Goal: Task Accomplishment & Management: Complete application form

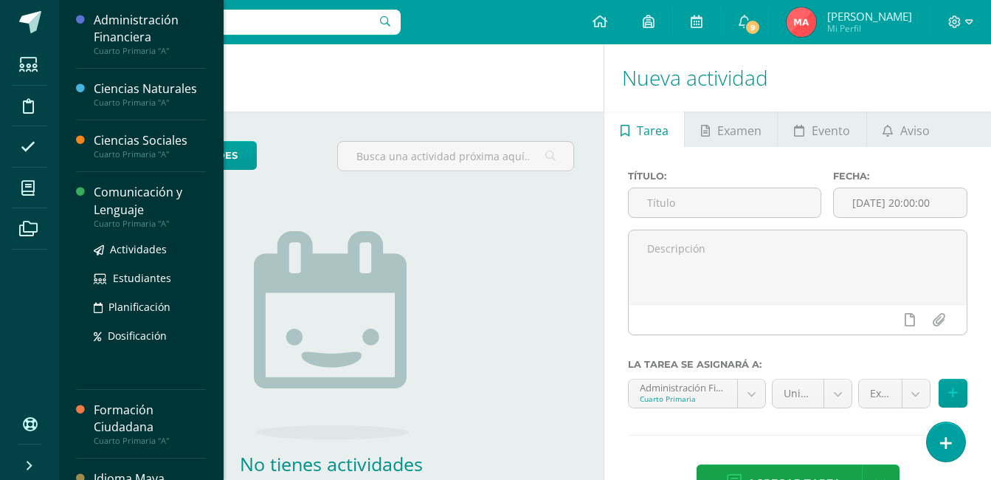
click at [117, 205] on div "Comunicación y Lenguaje" at bounding box center [150, 201] width 112 height 34
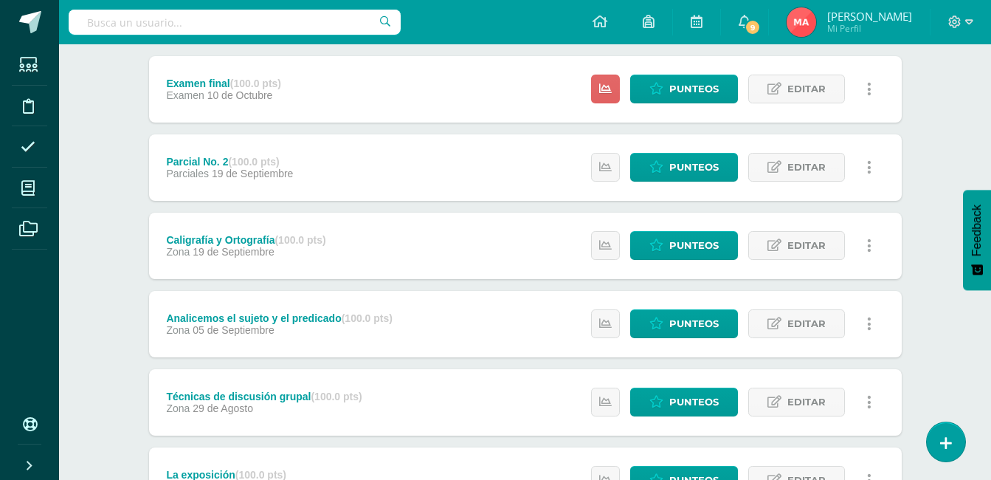
scroll to position [190, 0]
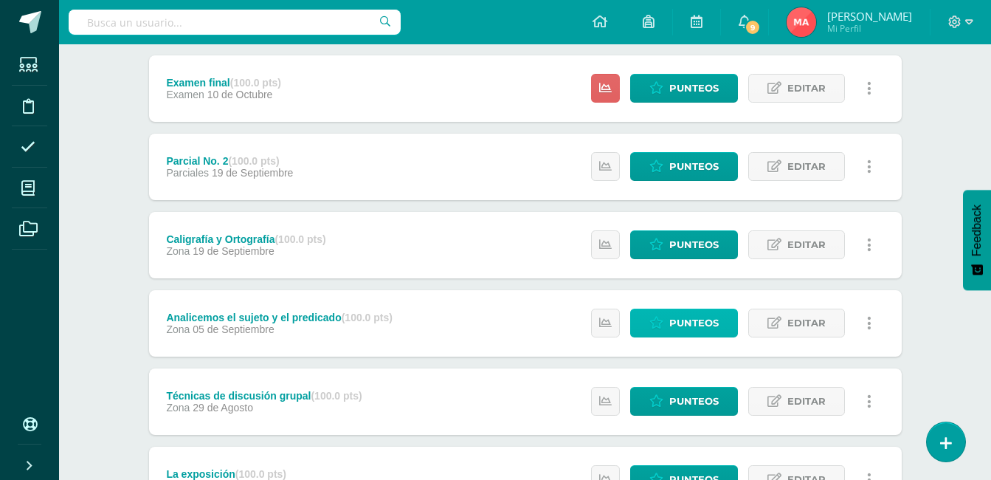
click at [730, 322] on link "Punteos" at bounding box center [684, 322] width 108 height 29
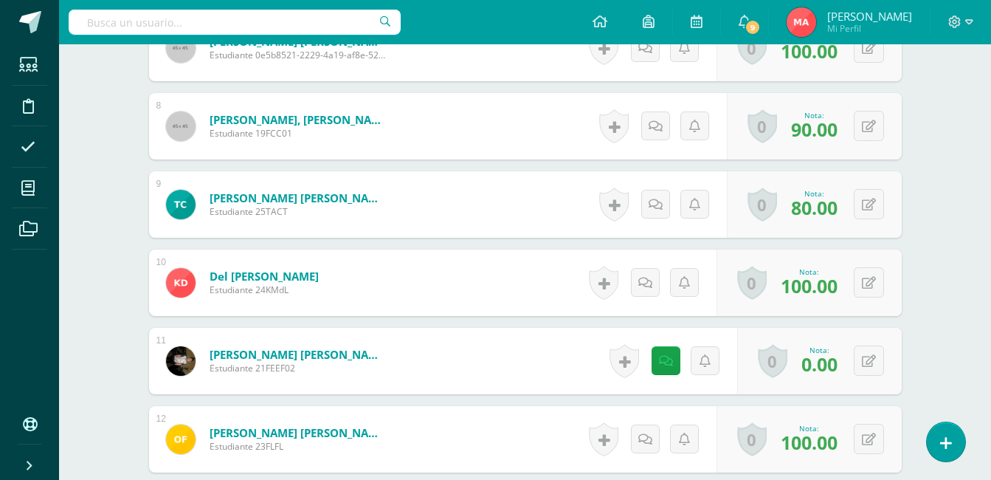
scroll to position [982, 0]
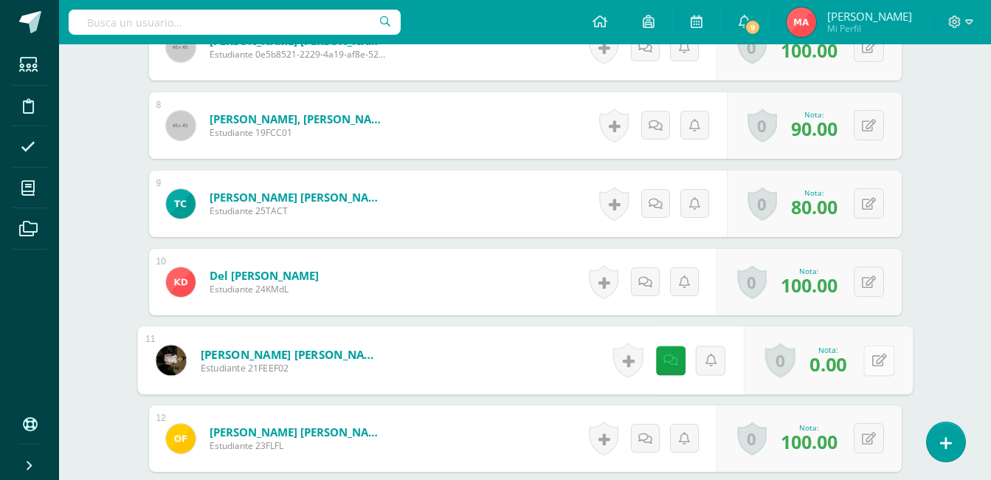
click at [874, 363] on icon at bounding box center [878, 359] width 15 height 13
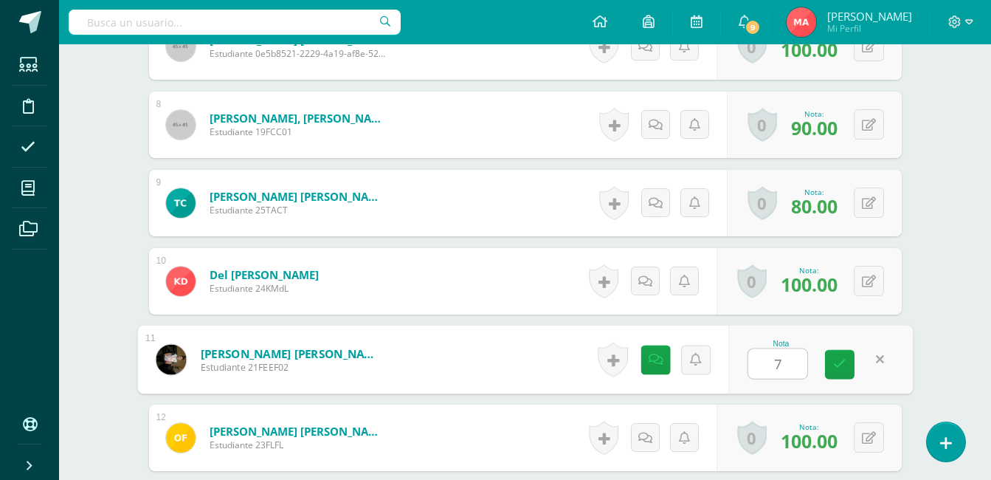
type input "70"
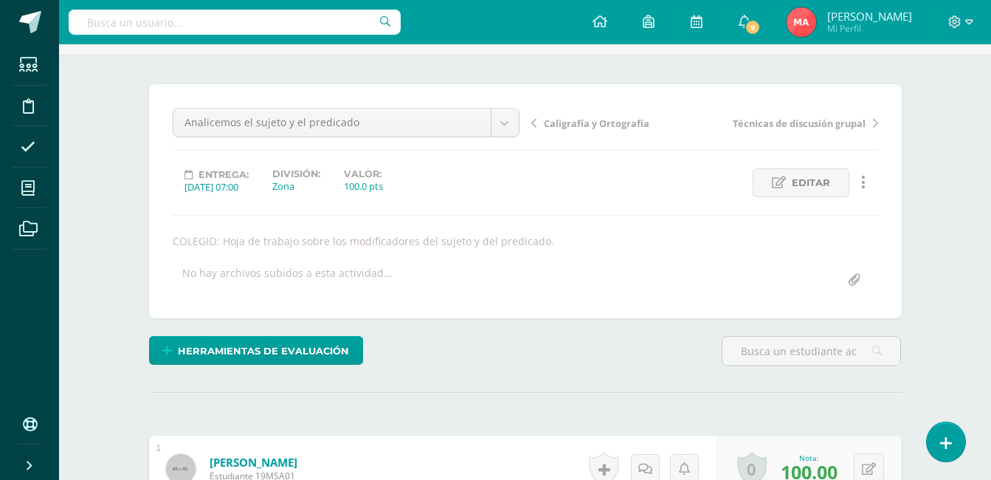
scroll to position [0, 0]
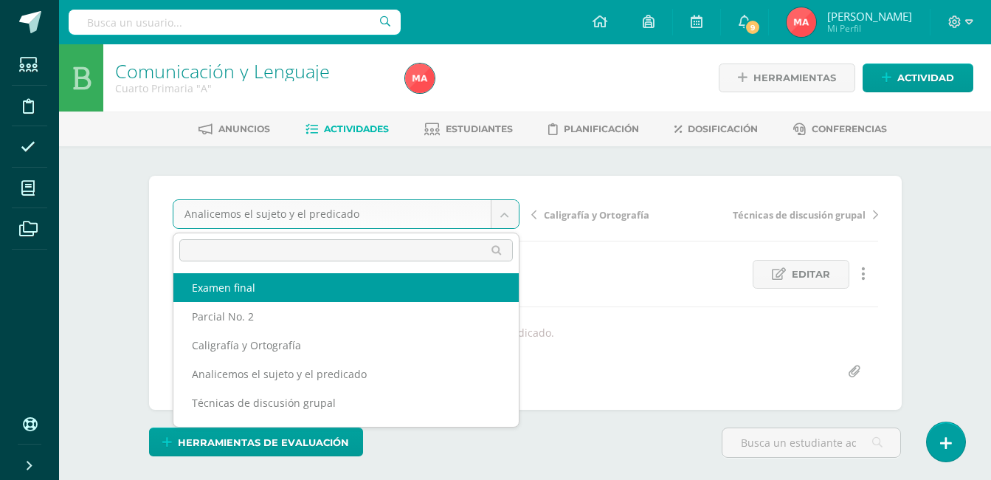
select select "/dashboard/teacher/grade-activity/193651/"
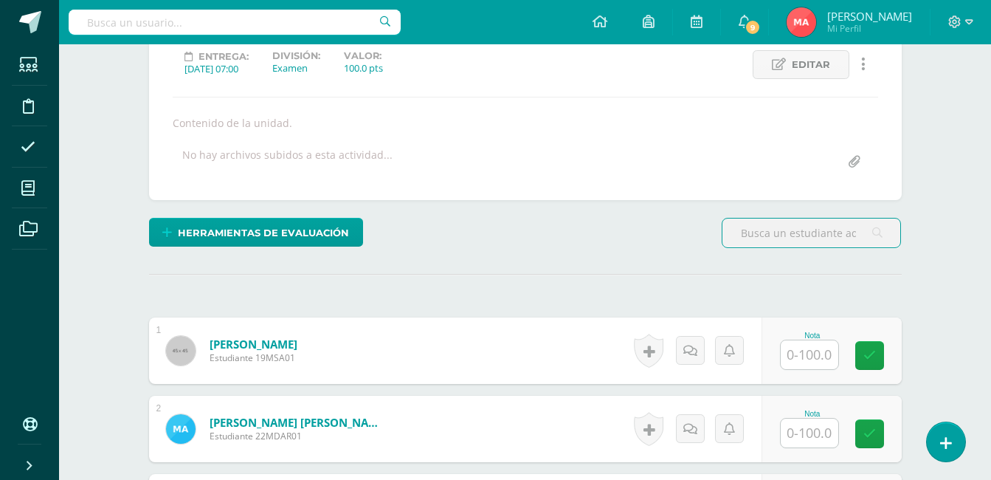
scroll to position [210, 0]
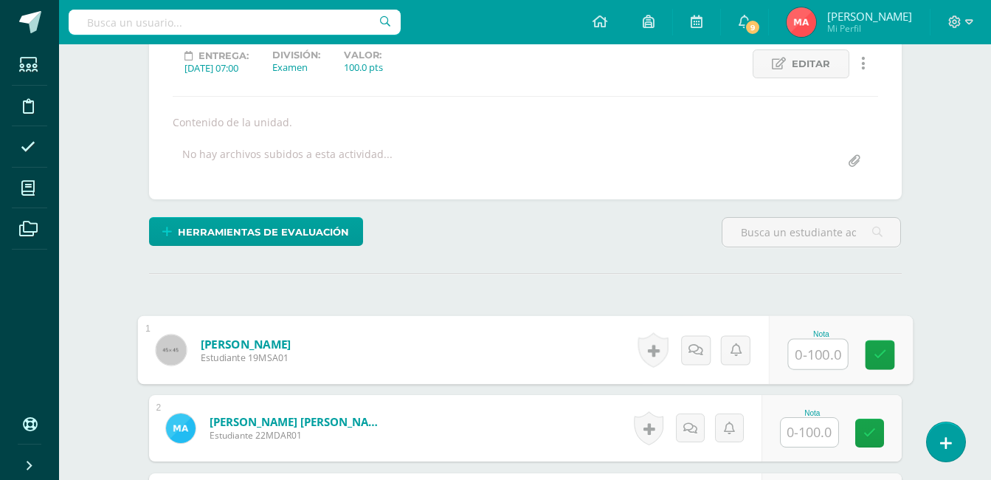
click at [807, 364] on input "text" at bounding box center [817, 354] width 59 height 30
type input "86"
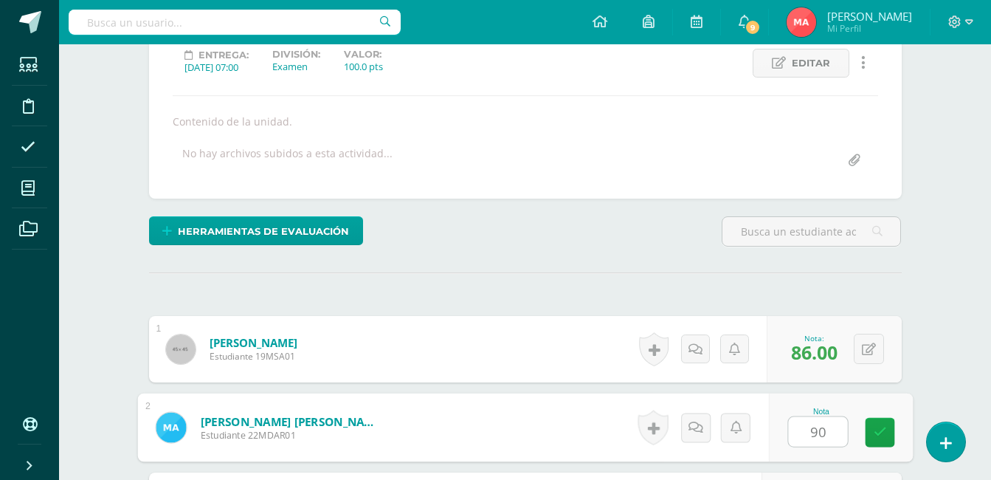
type input "90"
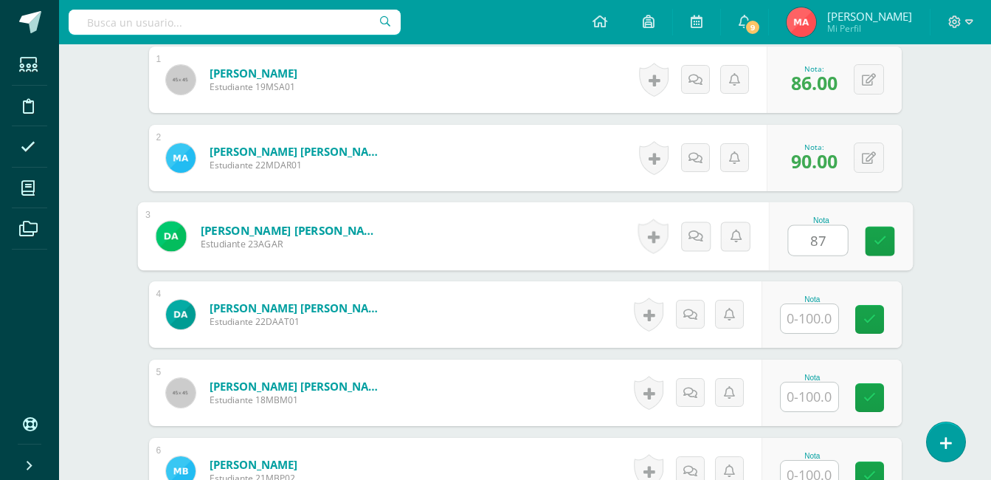
type input "87"
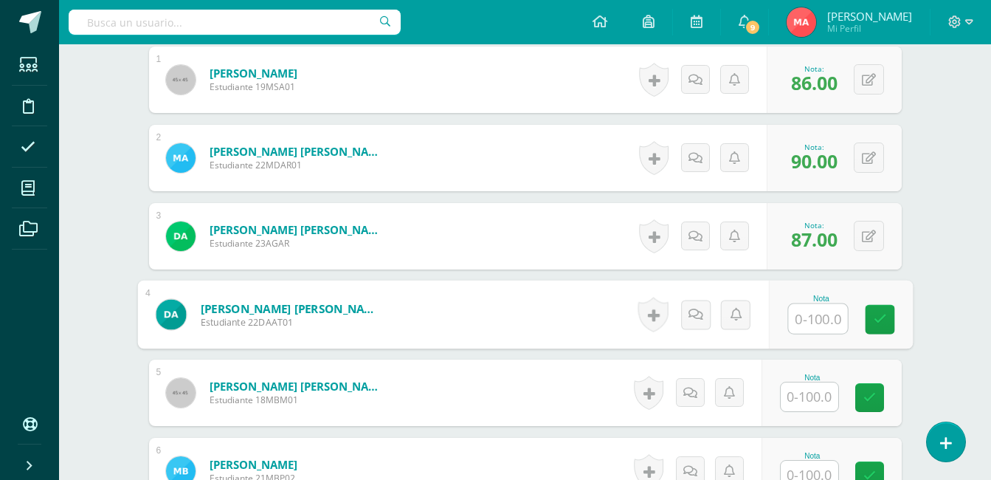
scroll to position [481, 0]
type input "90"
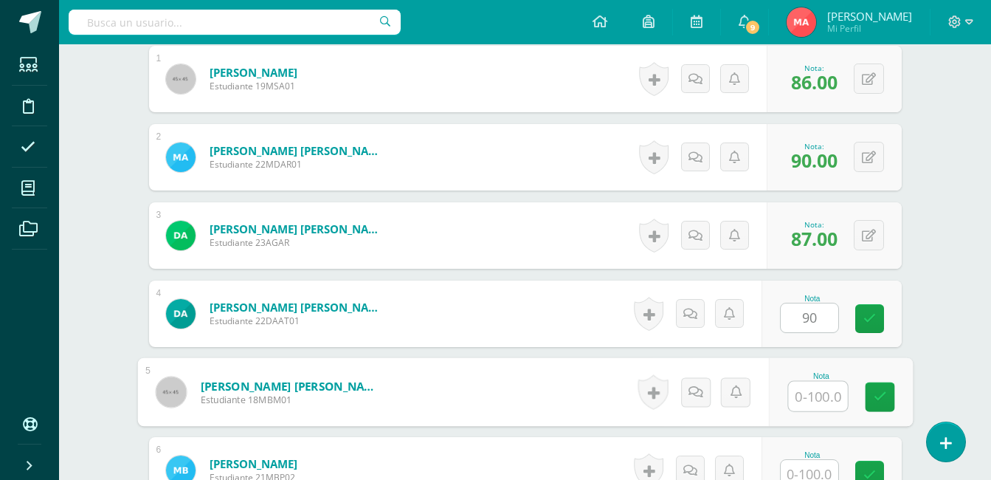
scroll to position [482, 0]
type input "92"
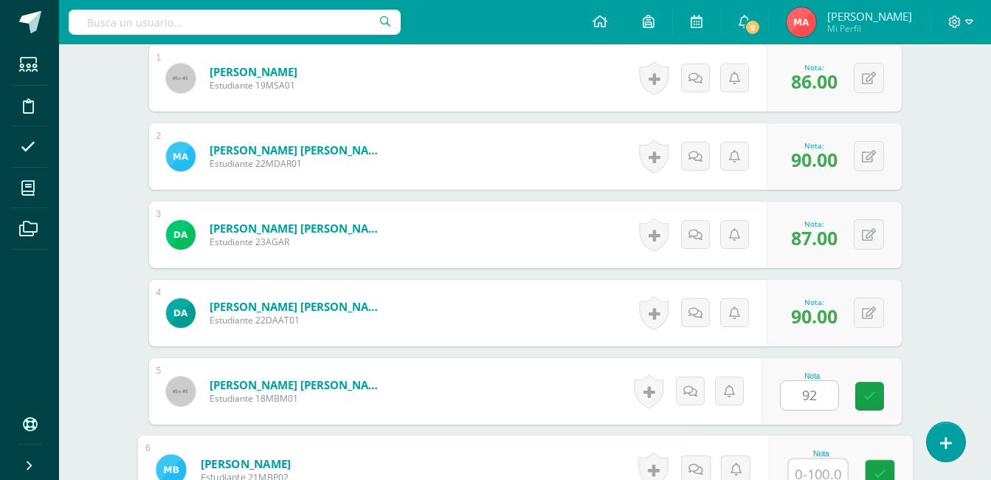
scroll to position [490, 0]
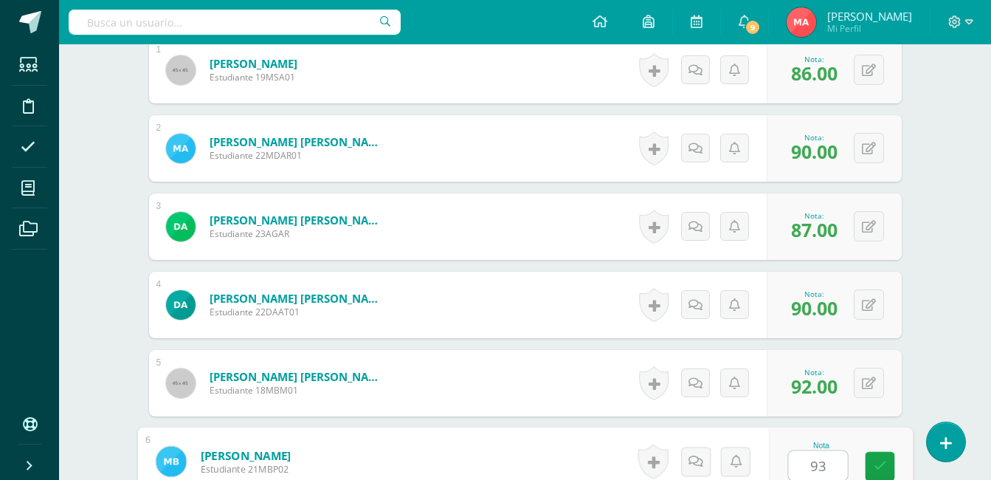
type input "93"
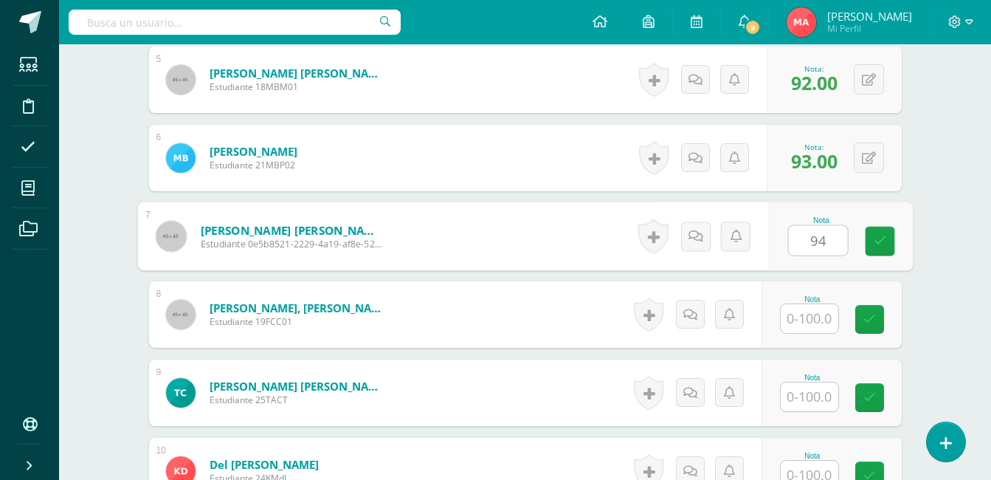
type input "94"
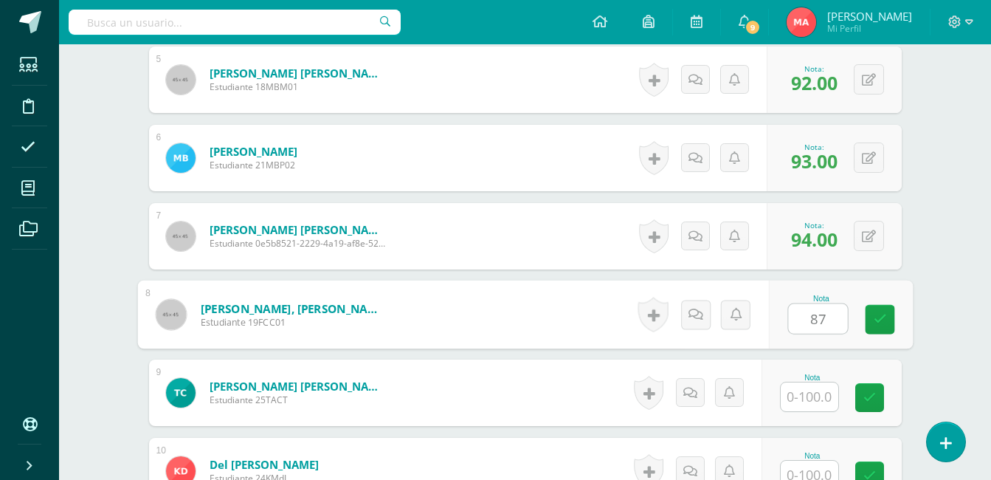
type input "87"
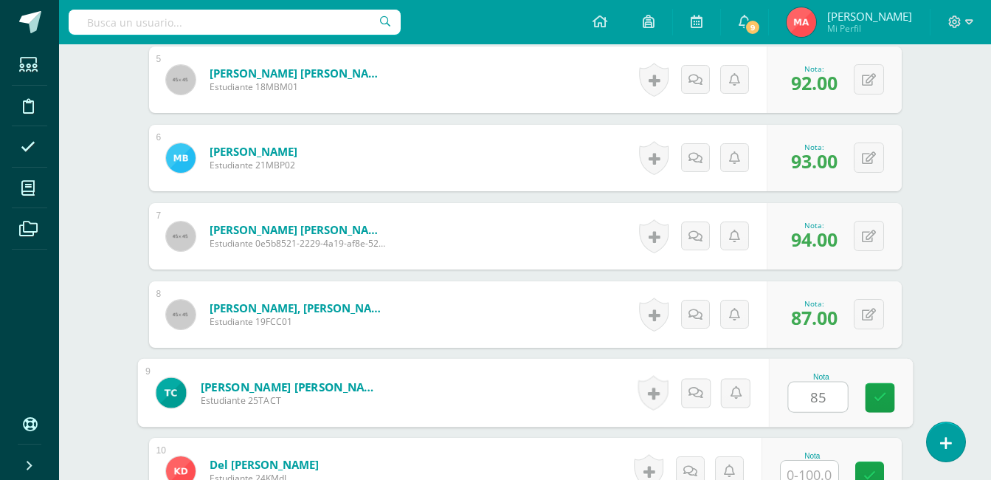
type input "85"
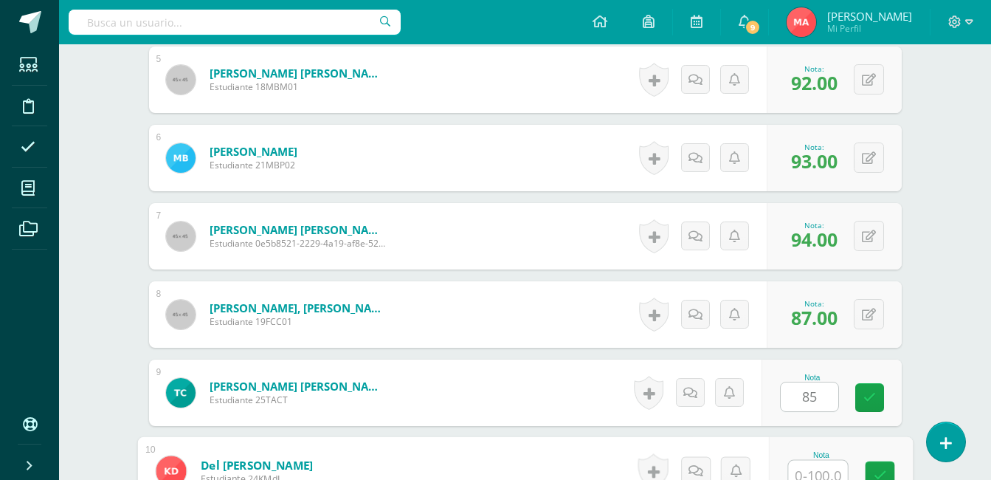
scroll to position [803, 0]
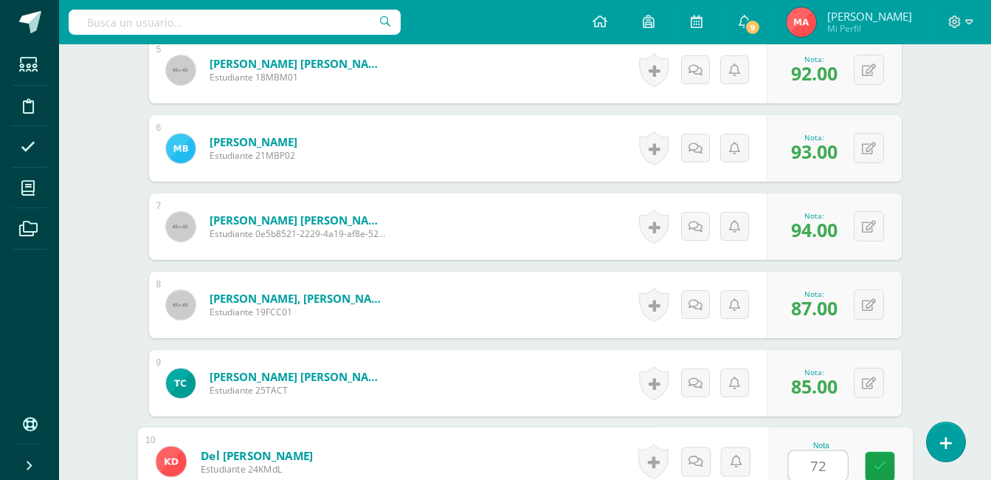
type input "72"
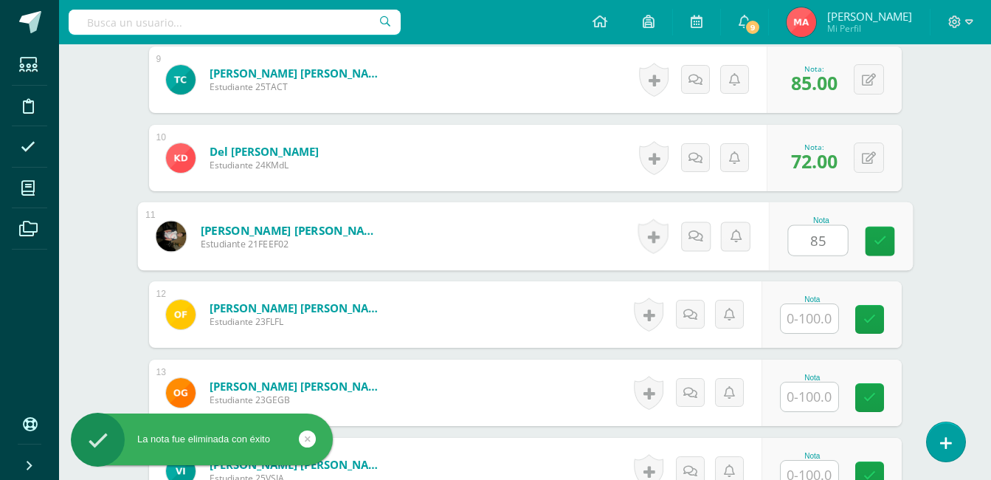
type input "85"
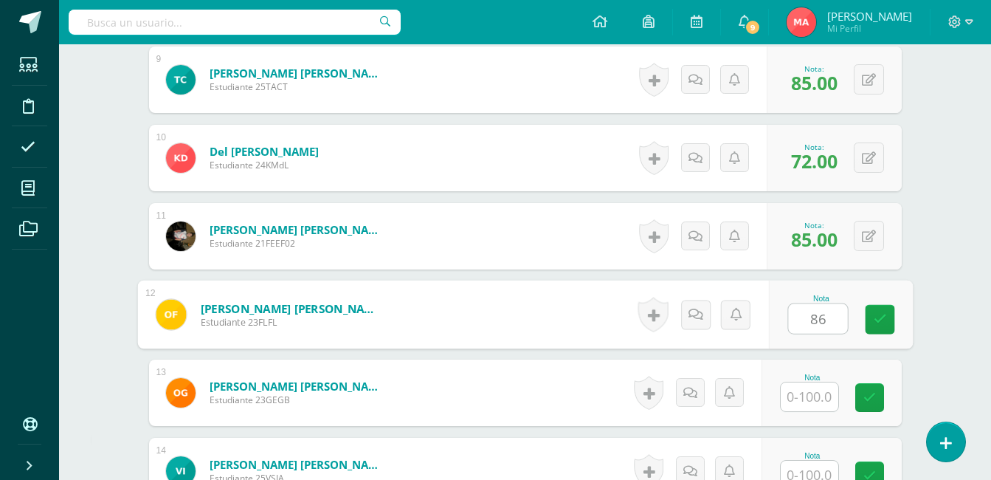
type input "86"
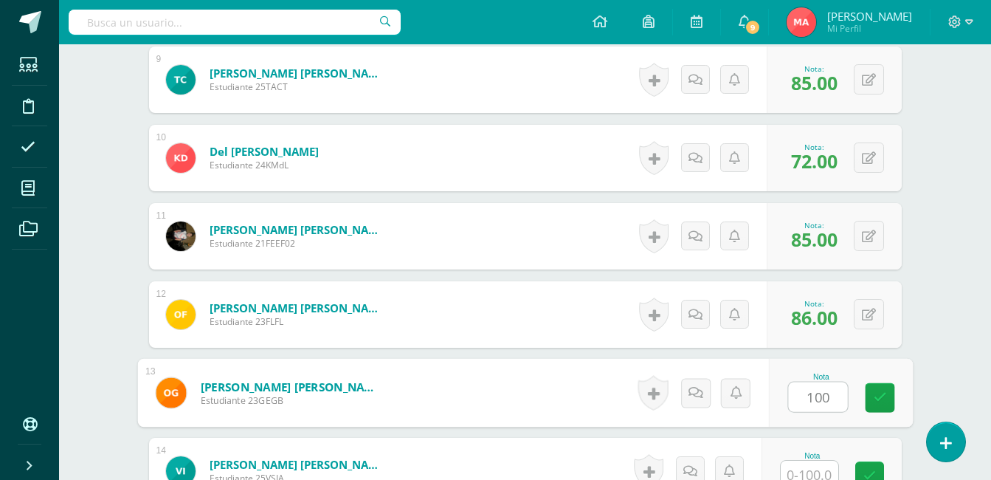
type input "100"
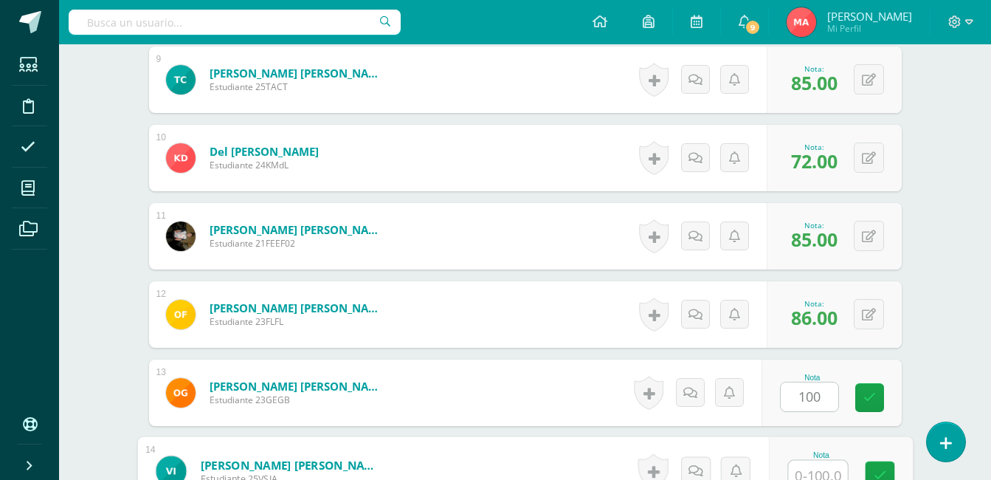
scroll to position [1116, 0]
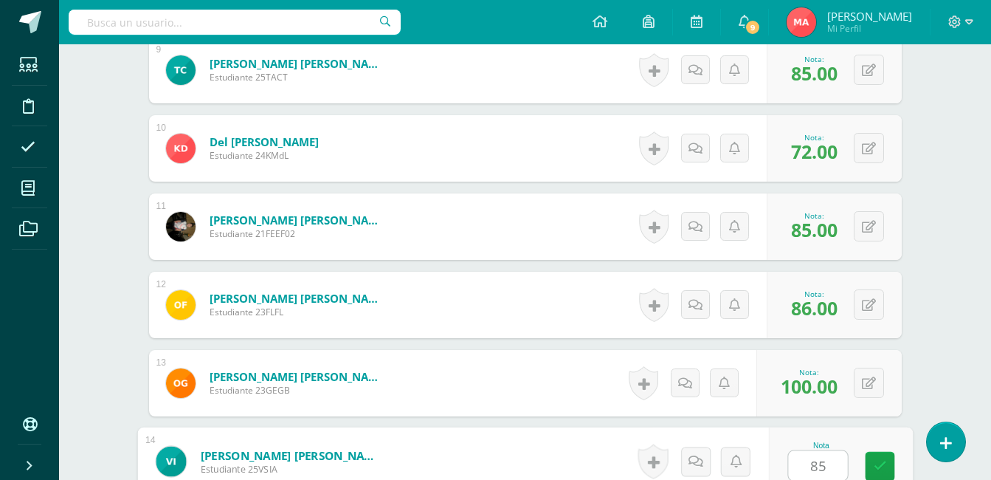
type input "85"
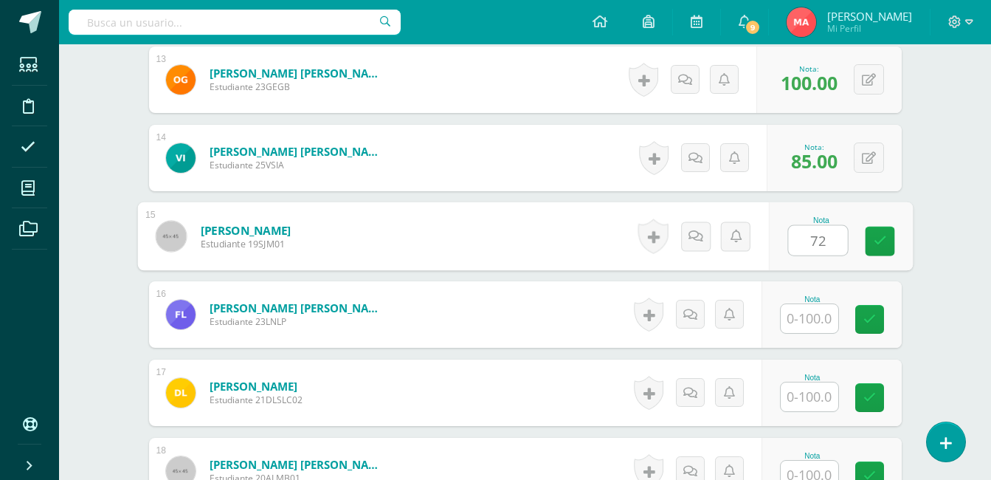
type input "72"
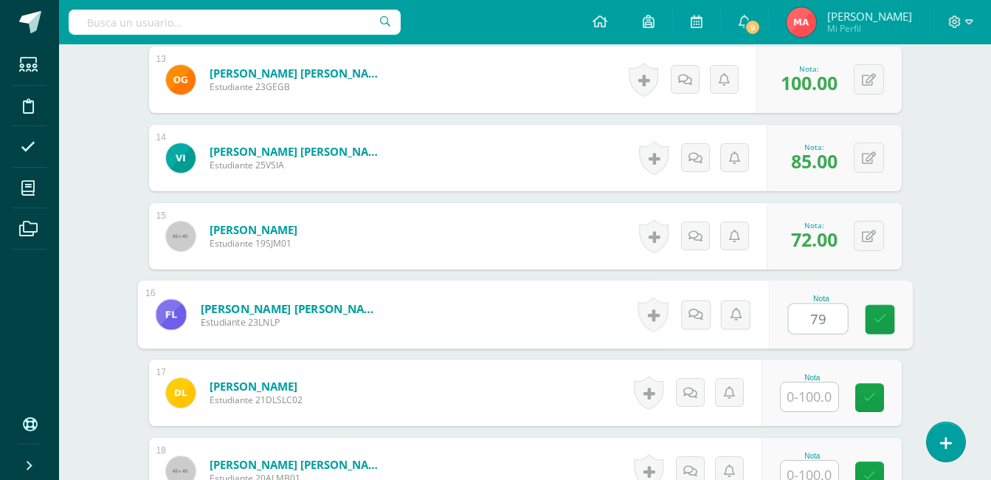
type input "79"
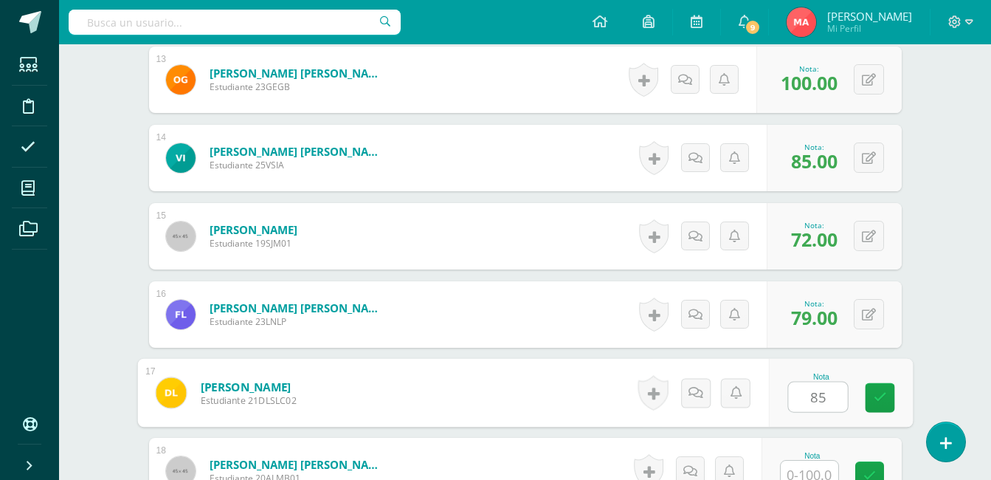
type input "85"
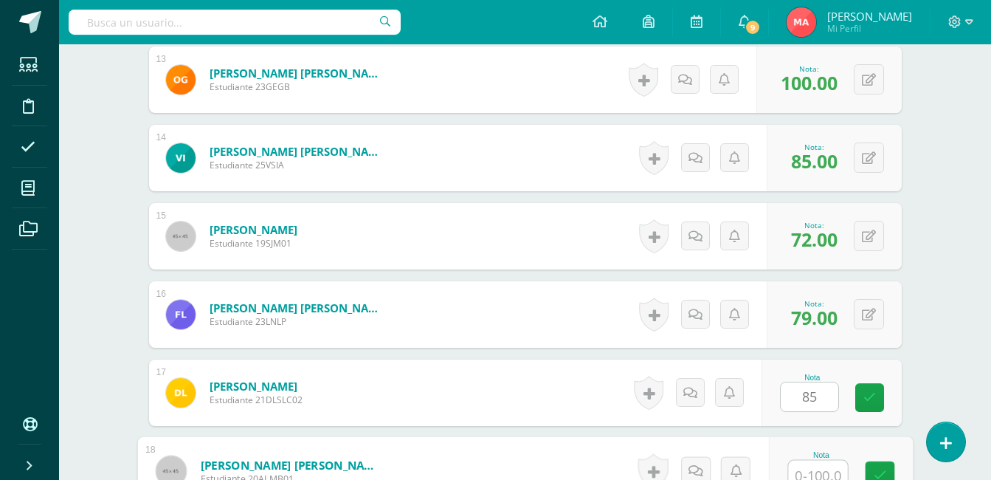
scroll to position [1428, 0]
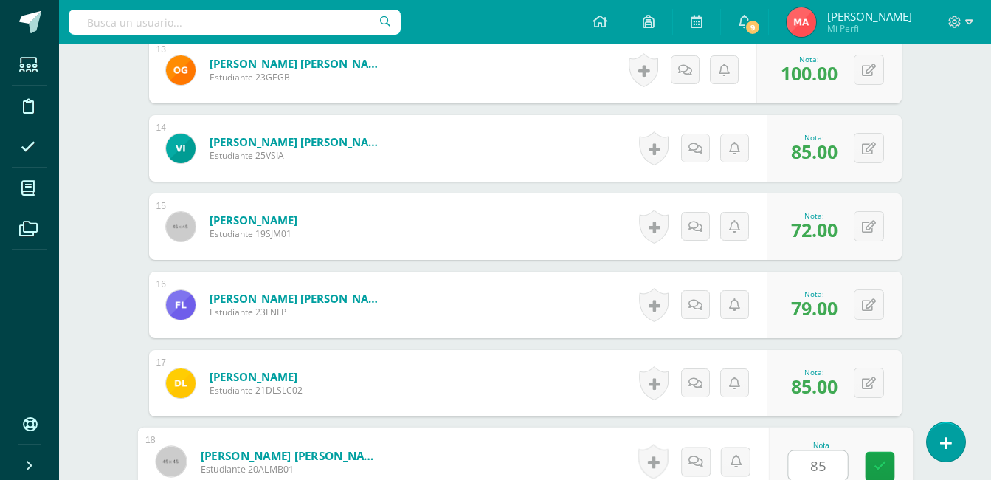
type input "85"
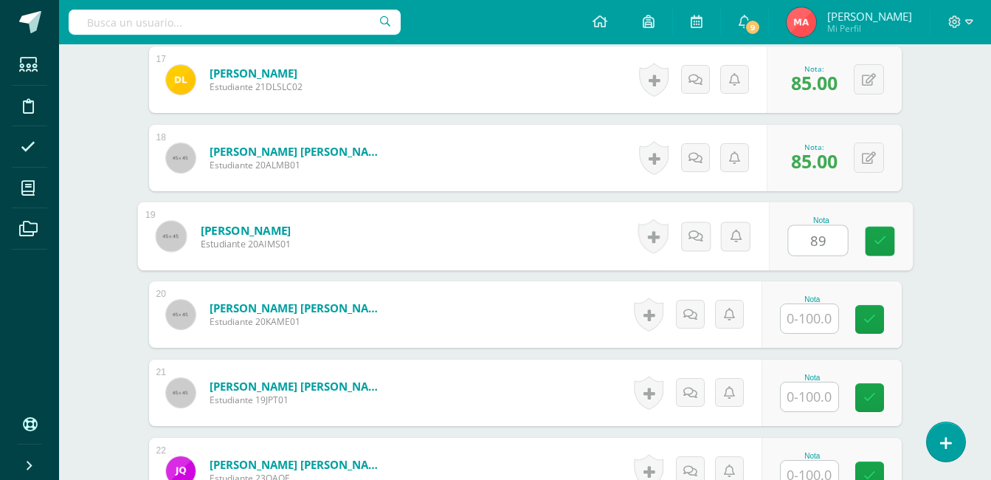
type input "89"
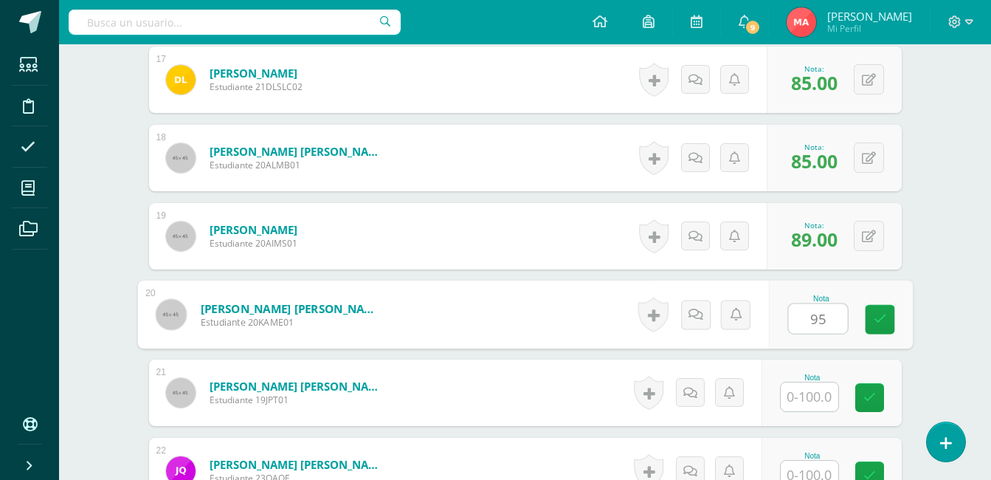
type input "95"
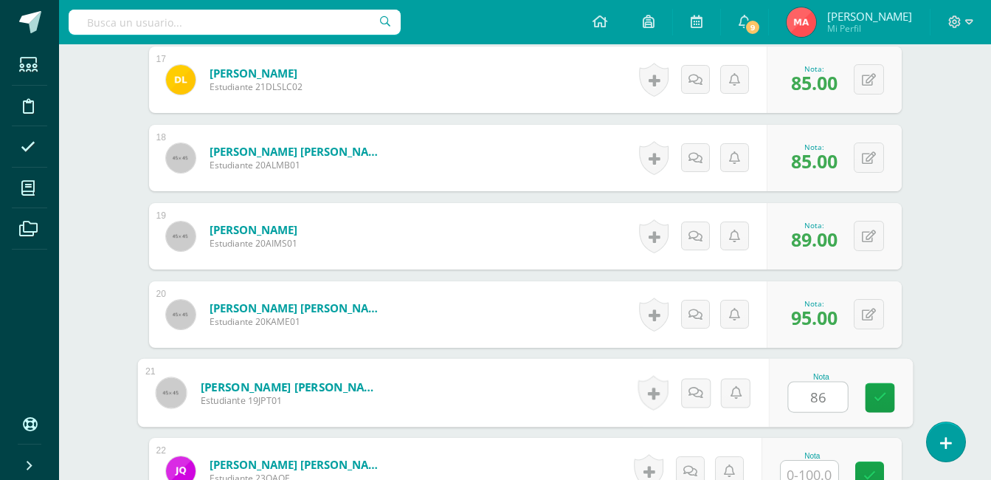
type input "86"
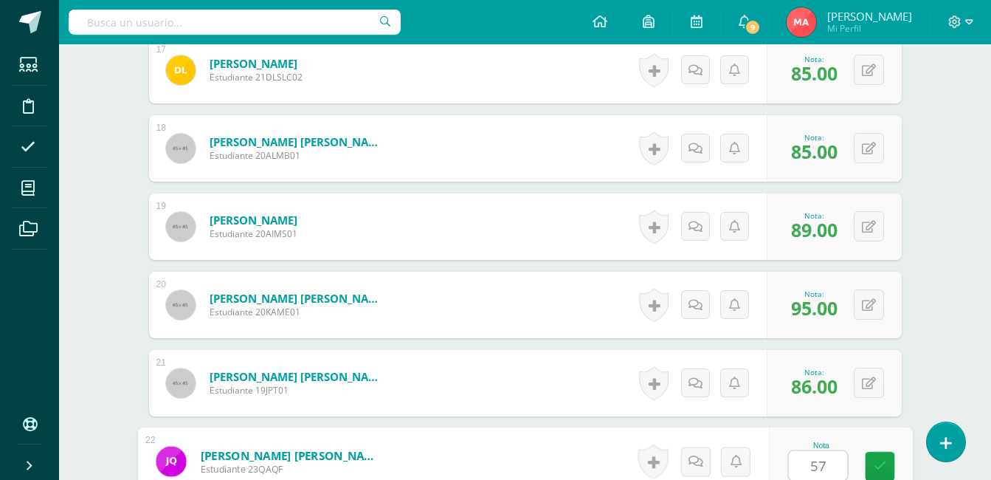
type input "57"
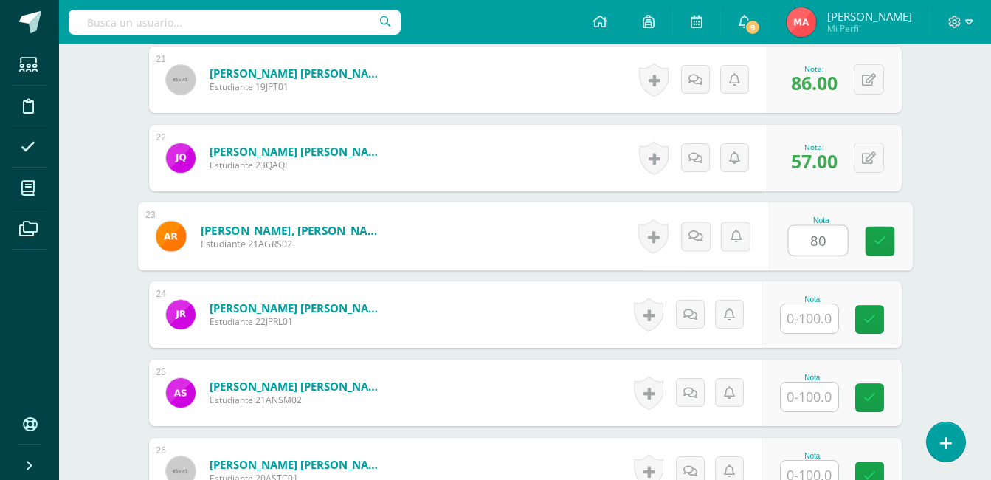
type input "80"
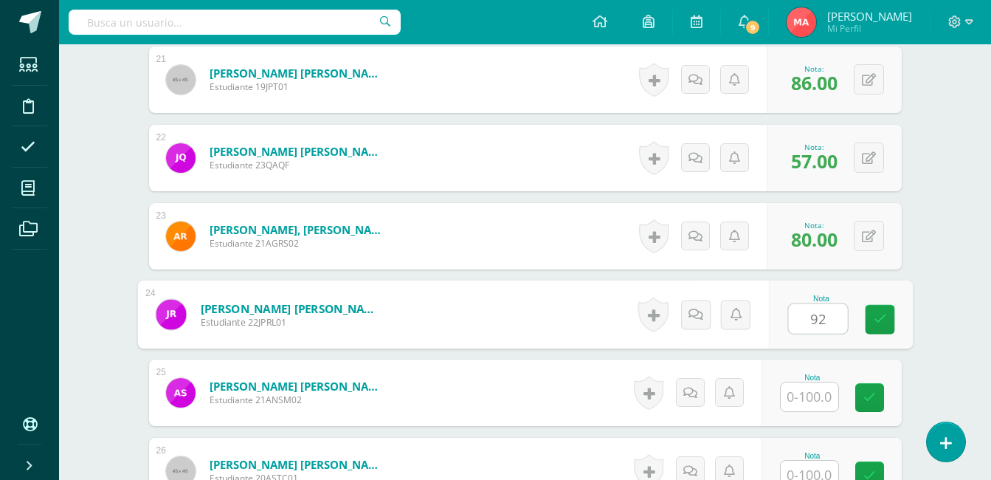
type input "92"
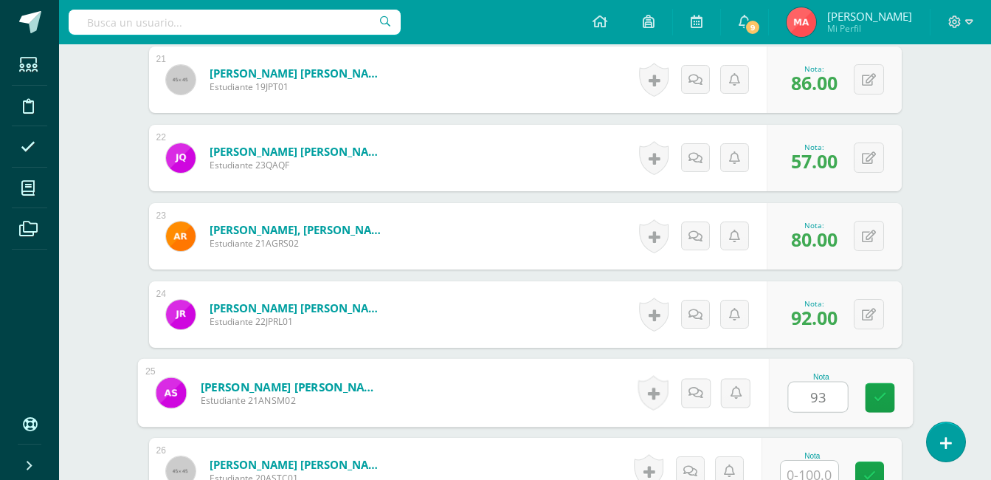
type input "93"
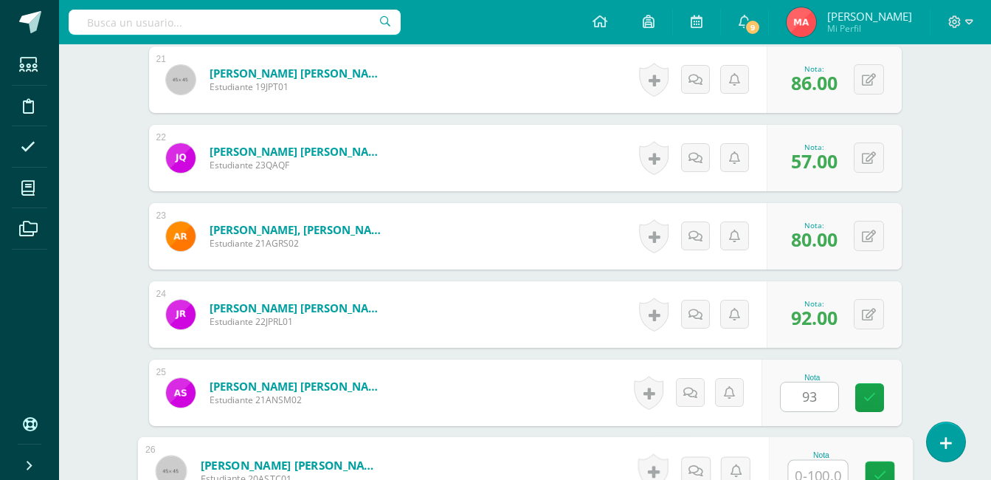
scroll to position [2054, 0]
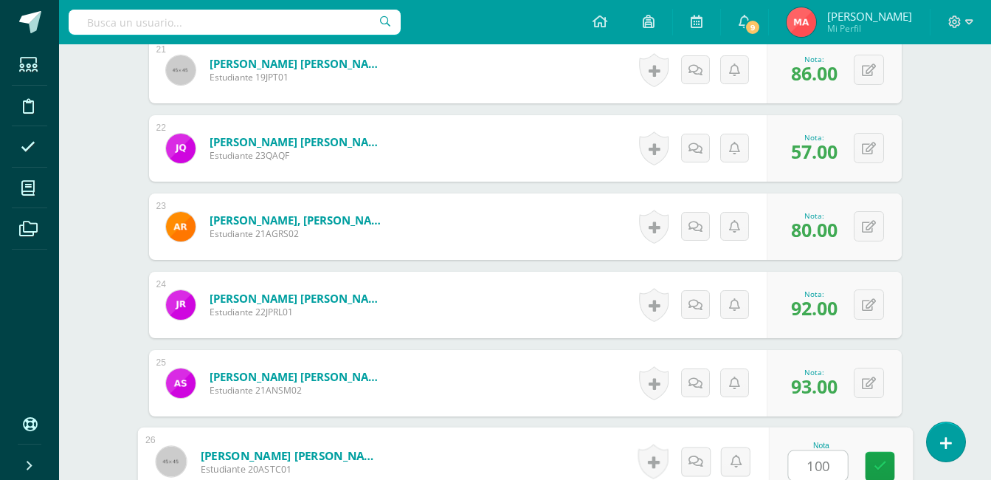
type input "100"
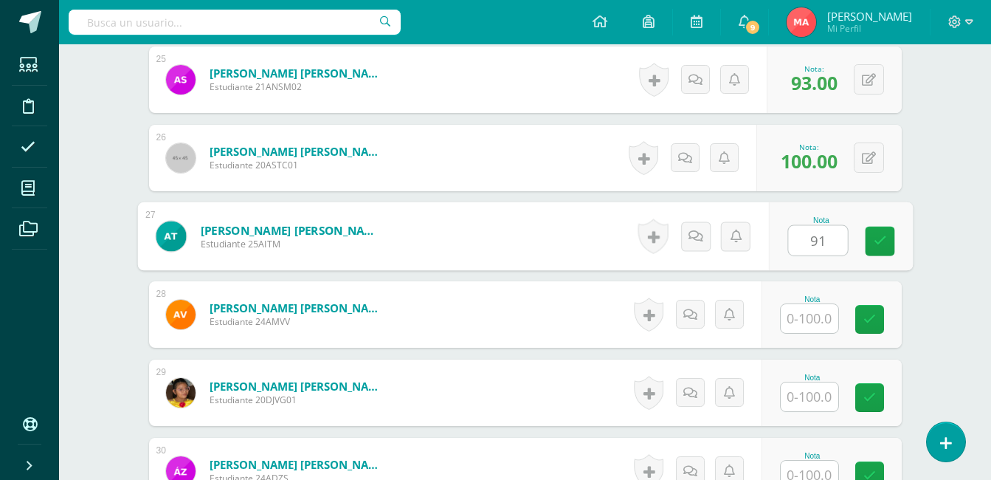
type input "91"
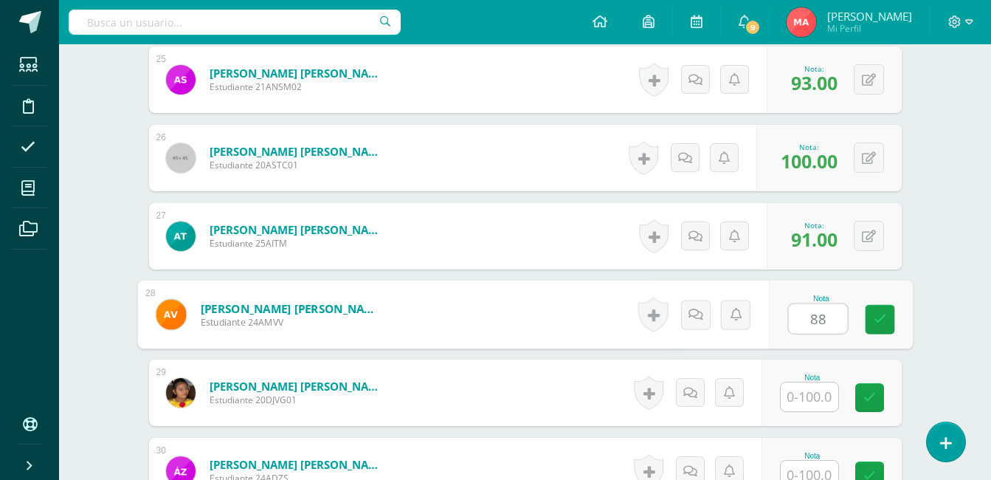
type input "88"
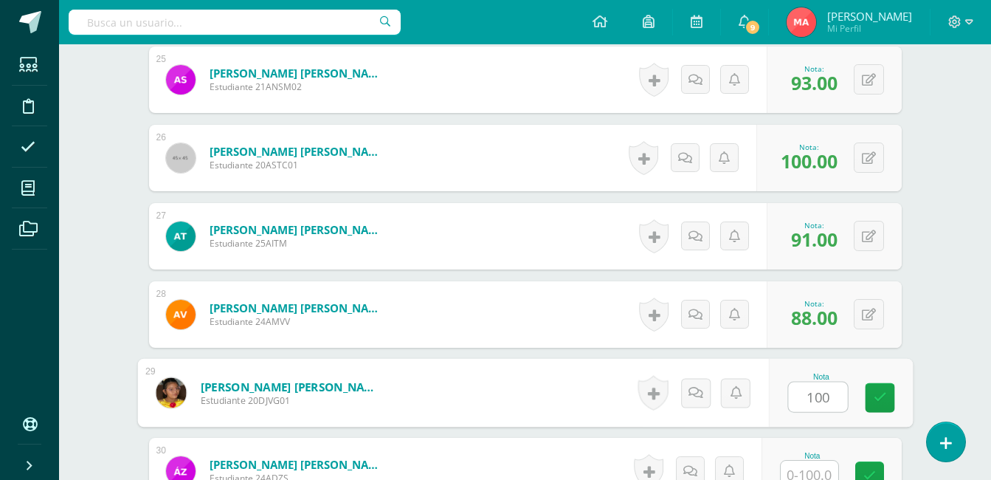
type input "100"
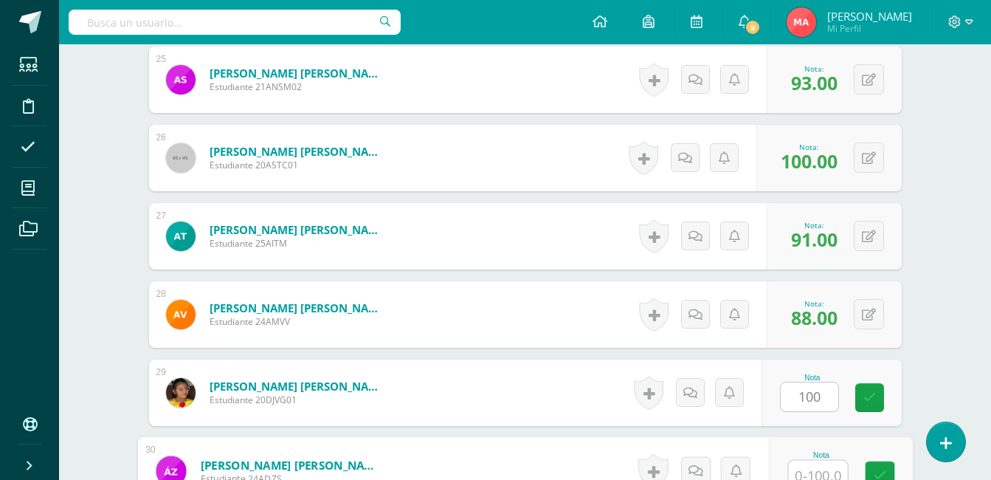
scroll to position [2367, 0]
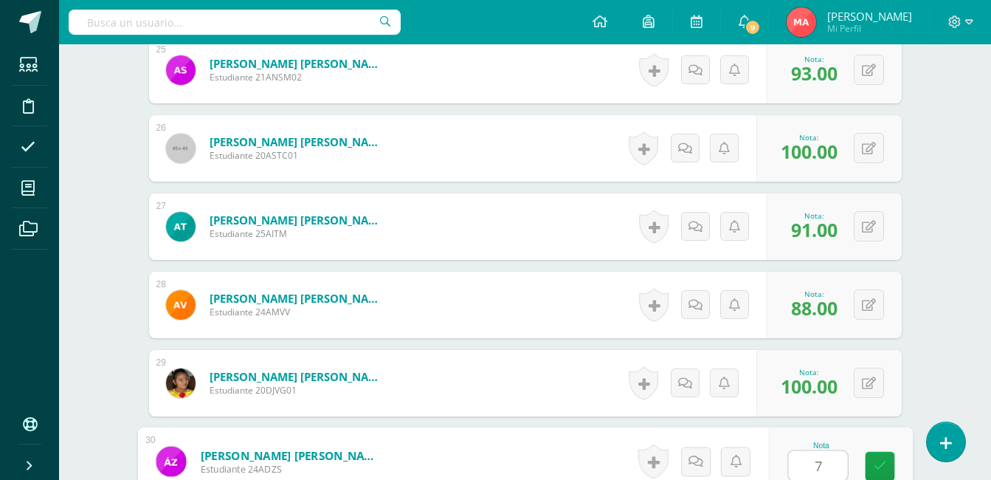
type input "78"
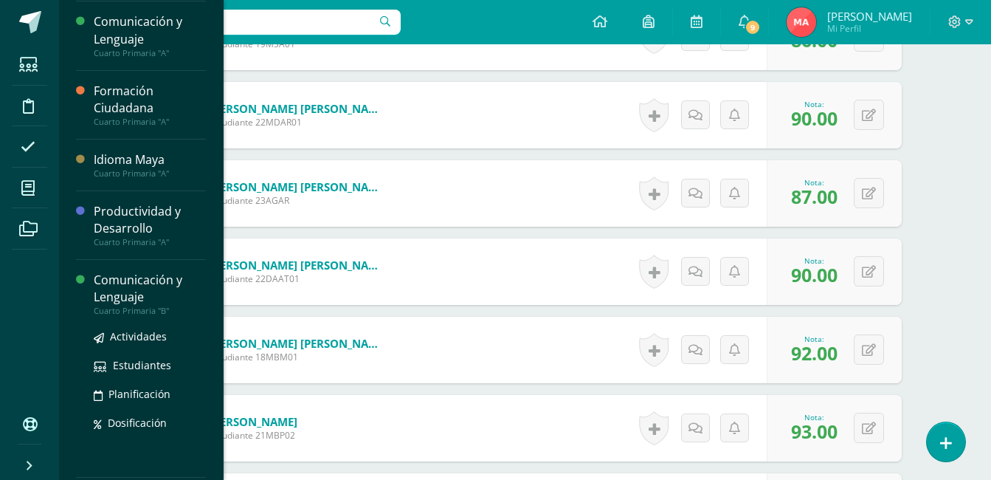
scroll to position [528, 0]
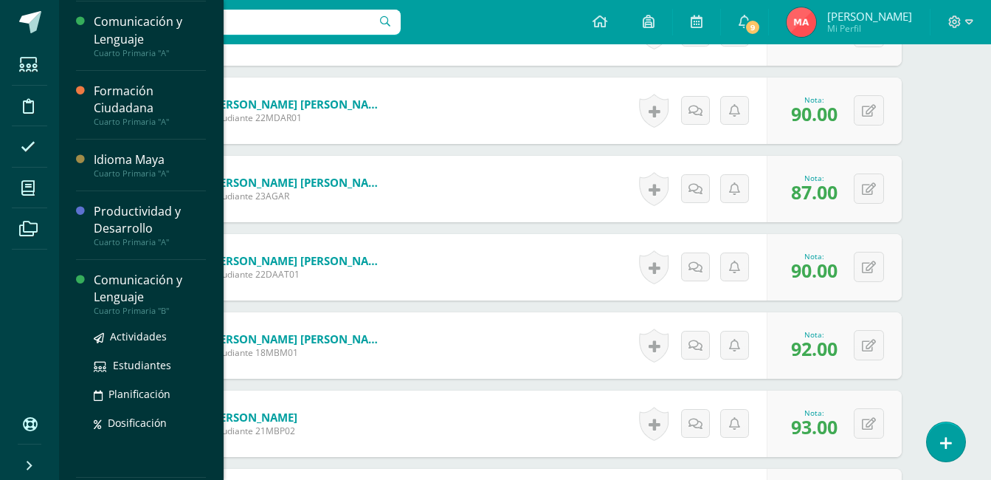
click at [119, 275] on div "Comunicación y Lenguaje" at bounding box center [150, 289] width 112 height 34
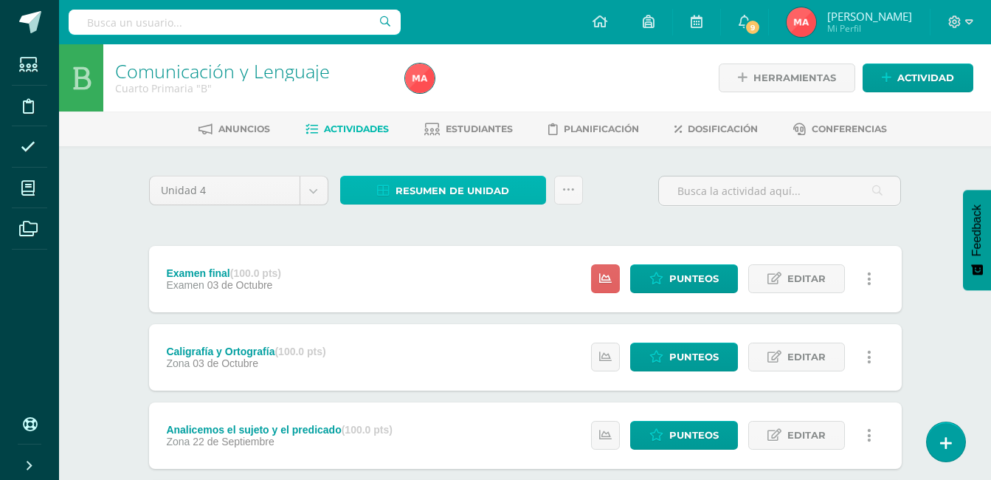
click at [392, 194] on link "Resumen de unidad" at bounding box center [443, 190] width 206 height 29
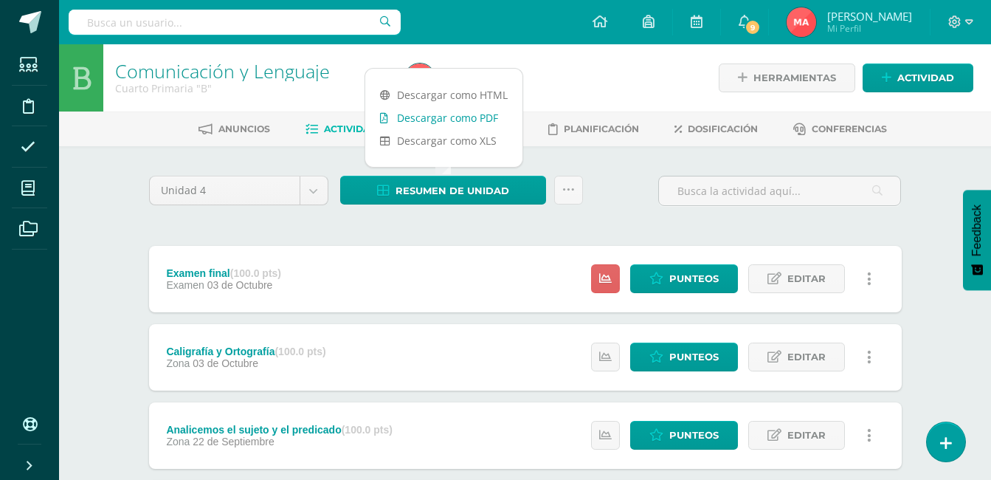
click at [413, 115] on link "Descargar como PDF" at bounding box center [443, 117] width 157 height 23
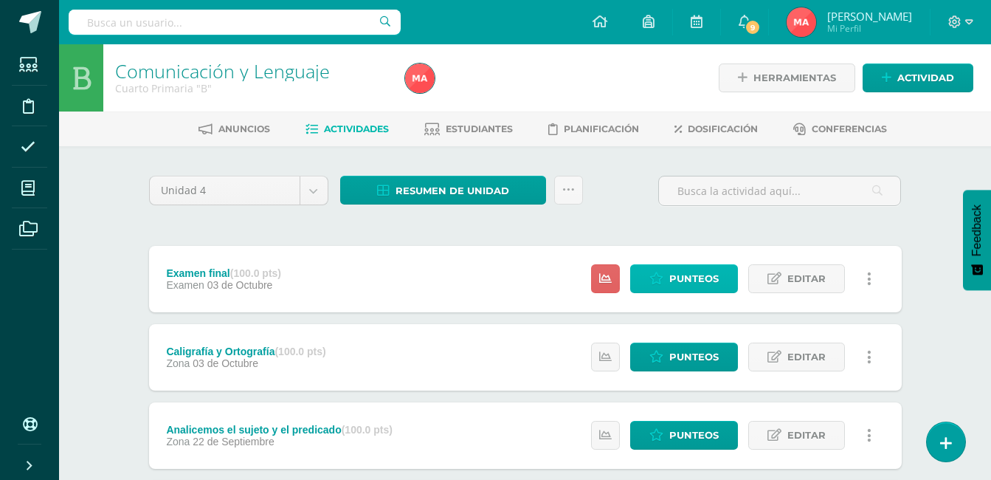
click at [669, 288] on link "Punteos" at bounding box center [684, 278] width 108 height 29
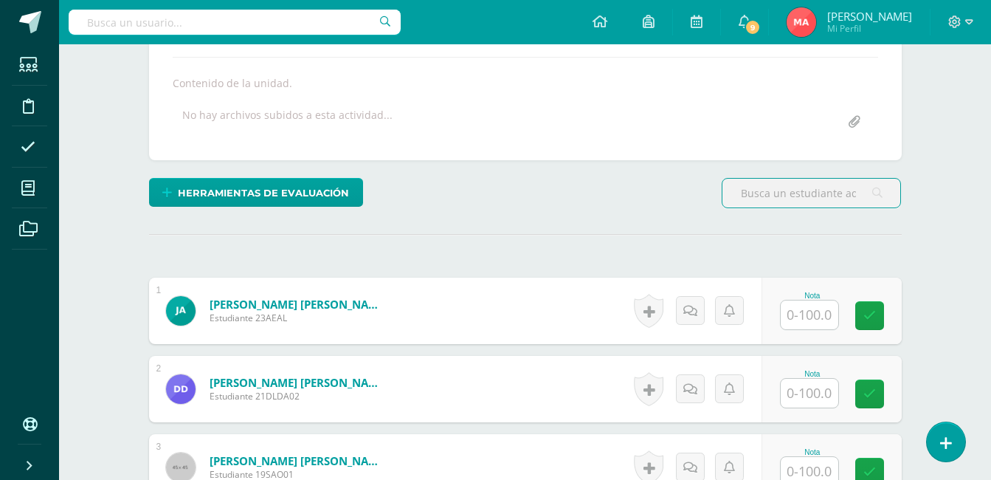
scroll to position [250, 0]
click at [806, 318] on input "text" at bounding box center [810, 314] width 58 height 29
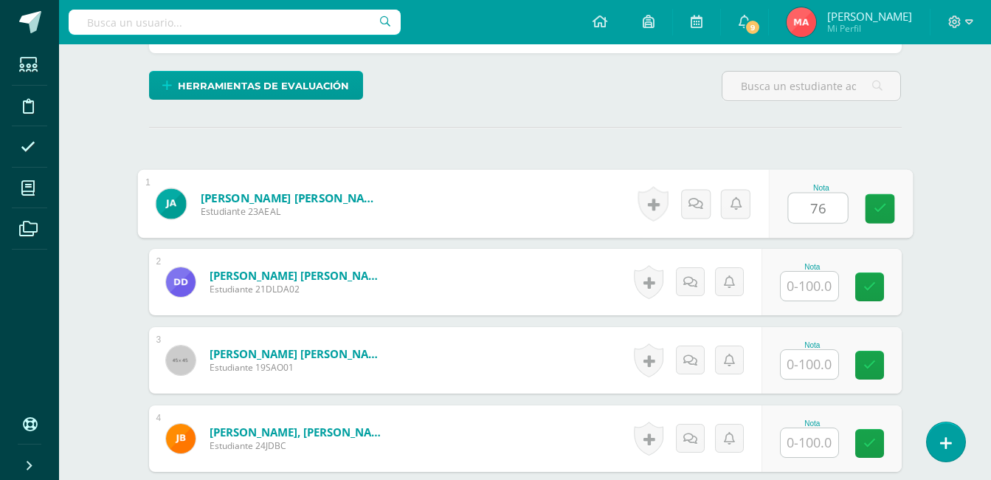
scroll to position [361, 0]
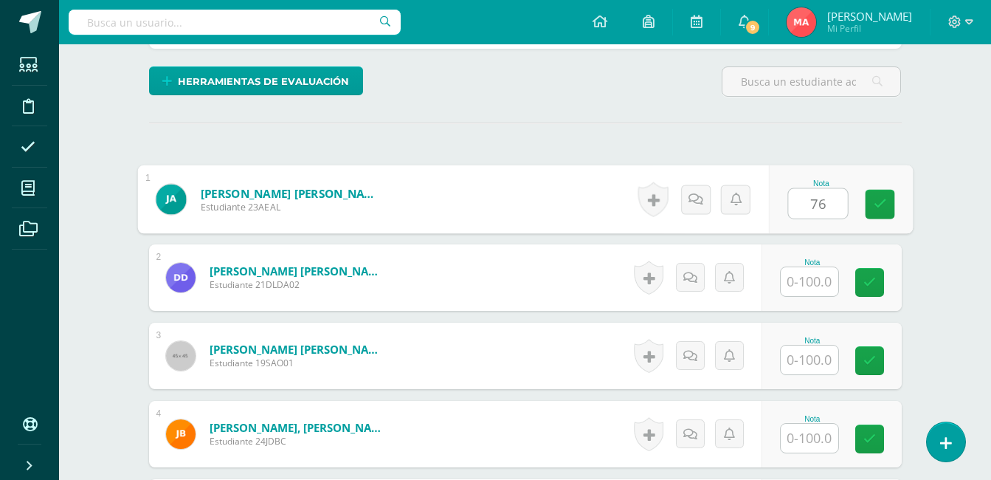
type input "76"
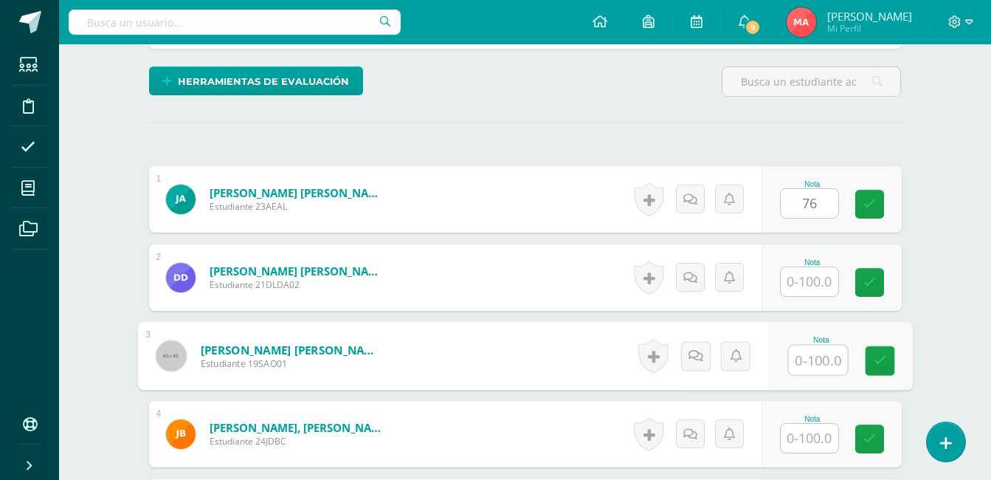
click at [809, 353] on input "text" at bounding box center [817, 360] width 59 height 30
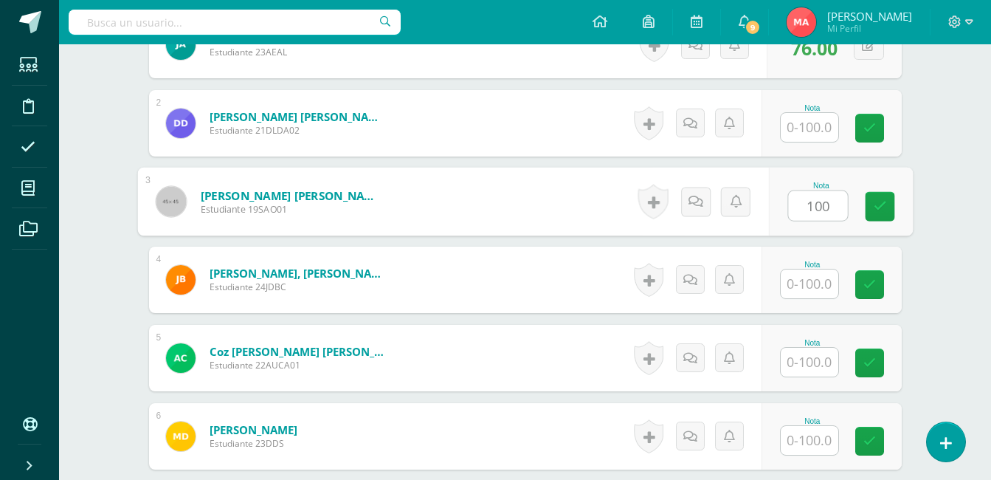
scroll to position [516, 0]
type input "100"
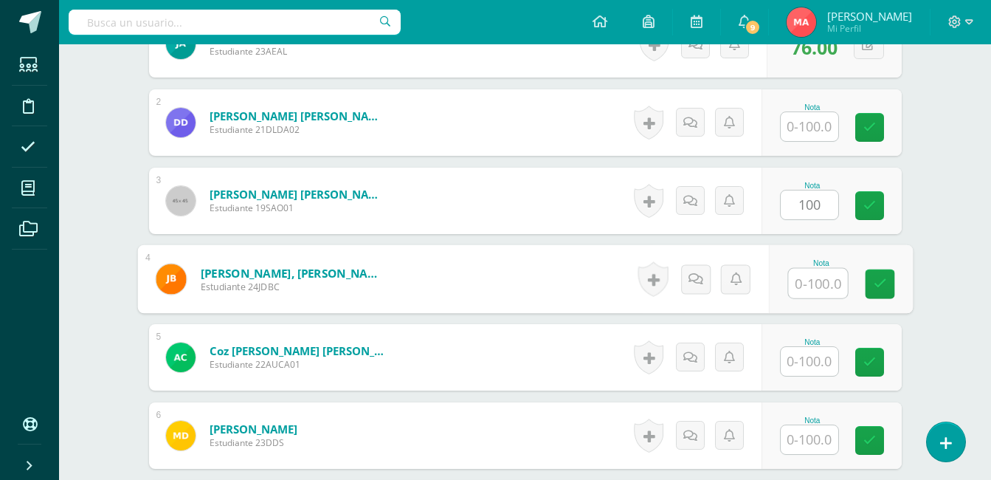
click at [812, 291] on input "text" at bounding box center [817, 284] width 59 height 30
type input "76"
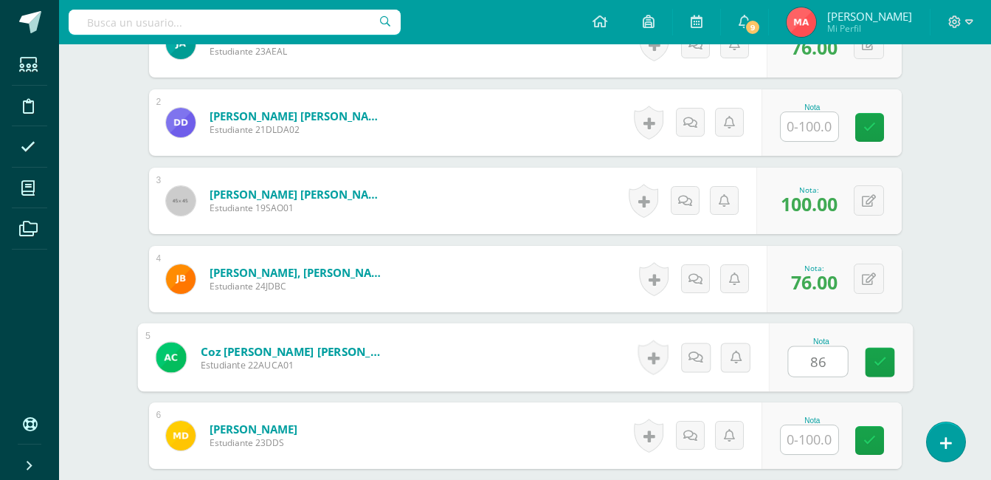
type input "86"
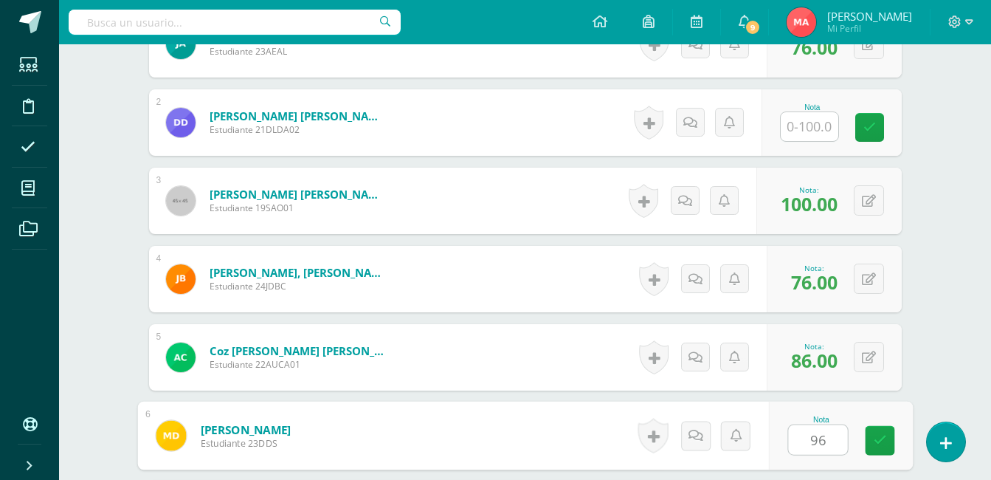
type input "96"
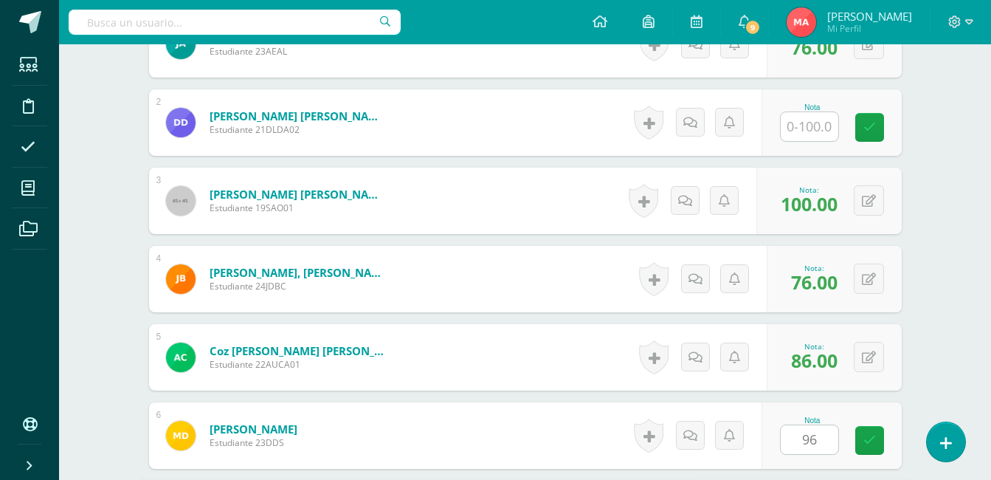
scroll to position [793, 0]
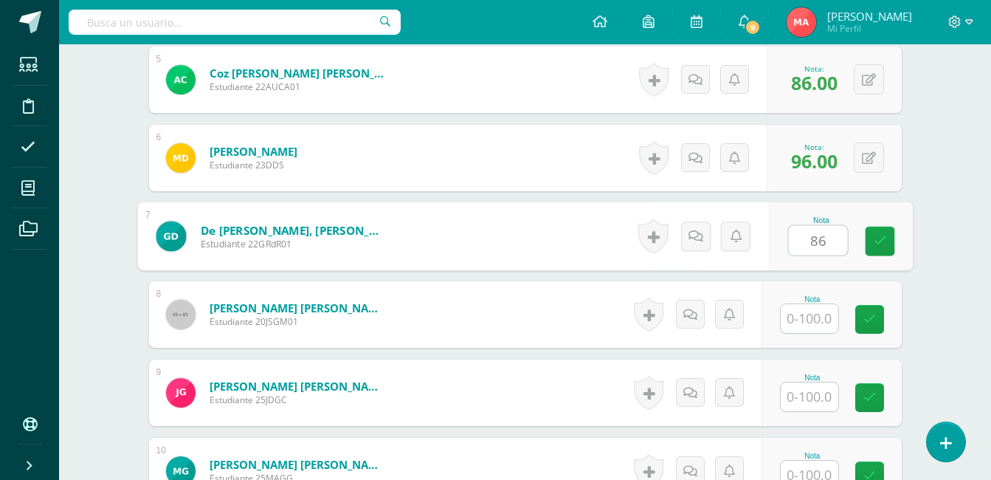
type input "86"
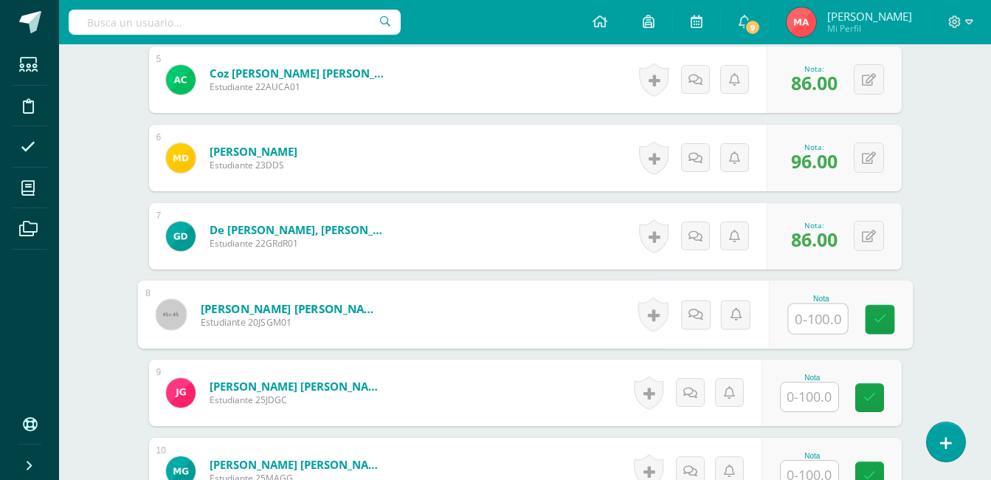
click at [806, 390] on input "text" at bounding box center [810, 396] width 58 height 29
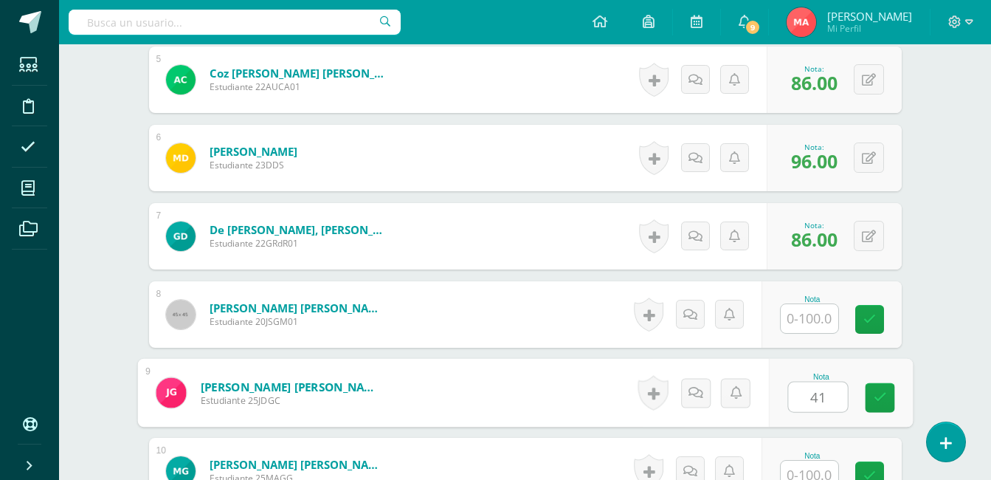
type input "41"
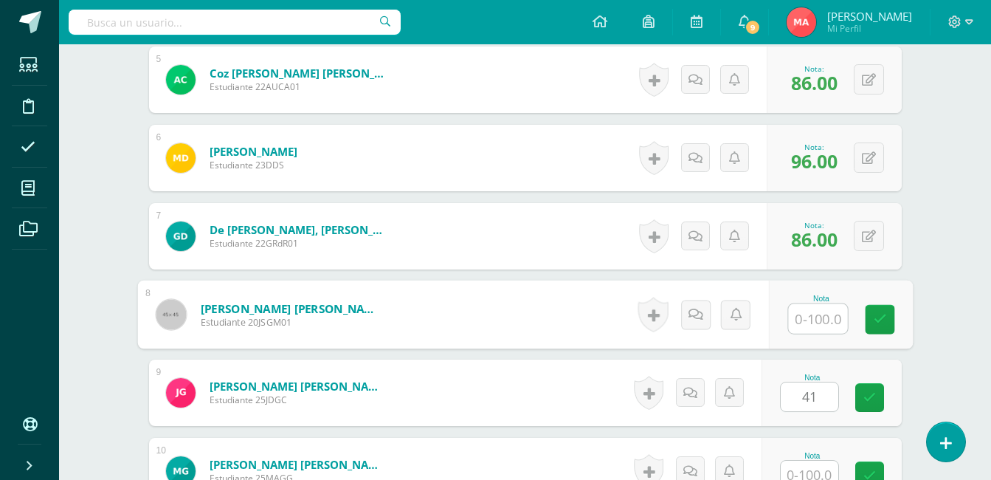
click at [827, 322] on input "text" at bounding box center [817, 319] width 59 height 30
type input "83"
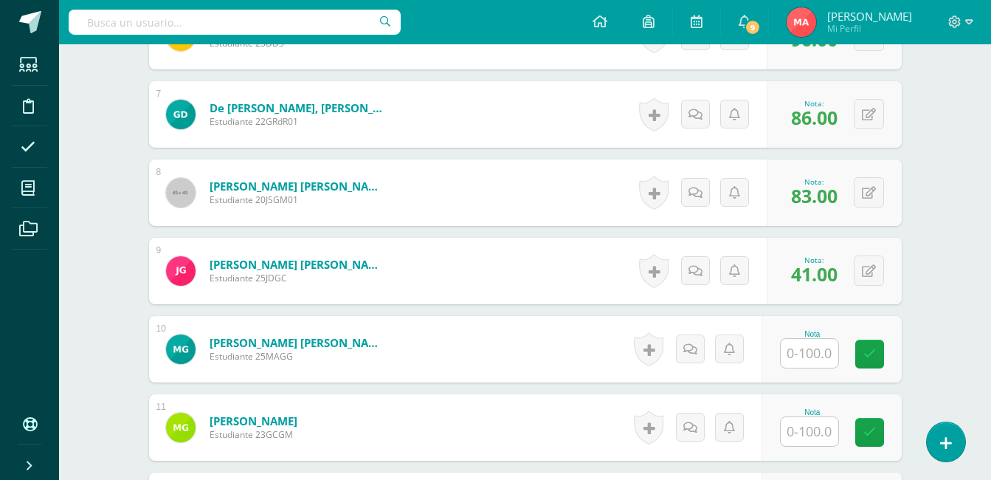
scroll to position [916, 0]
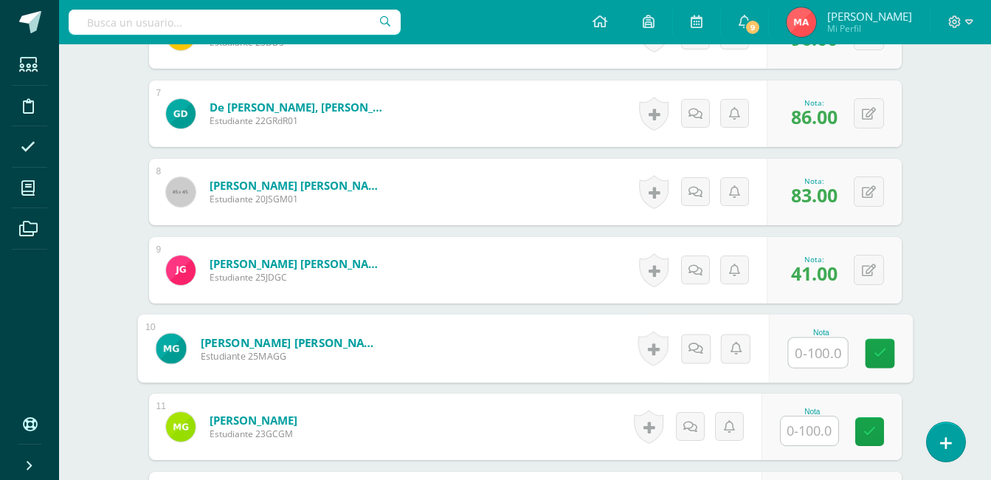
click at [810, 351] on input "text" at bounding box center [817, 353] width 59 height 30
type input "77"
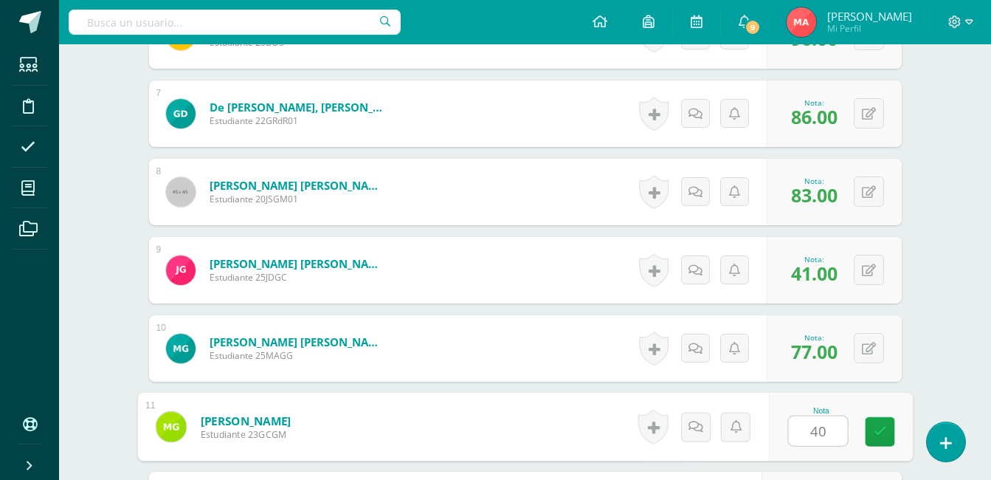
type input "40"
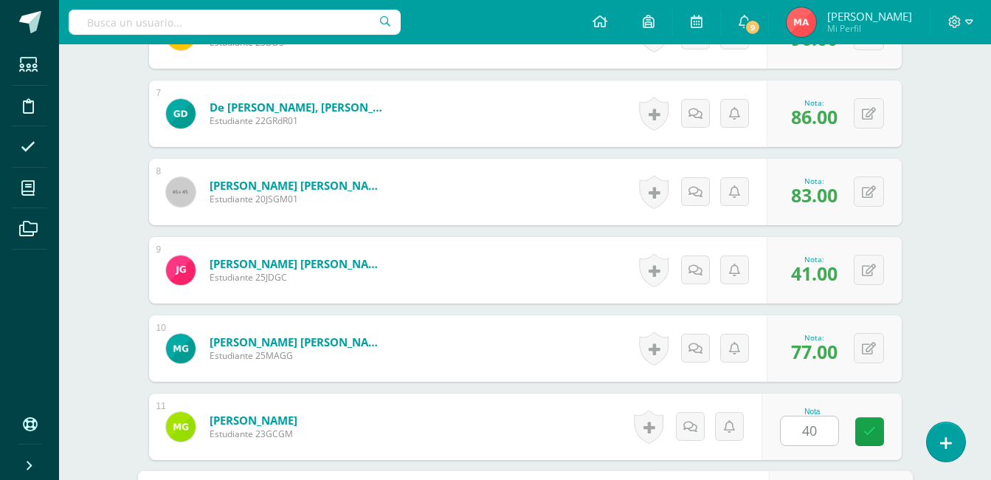
scroll to position [1184, 0]
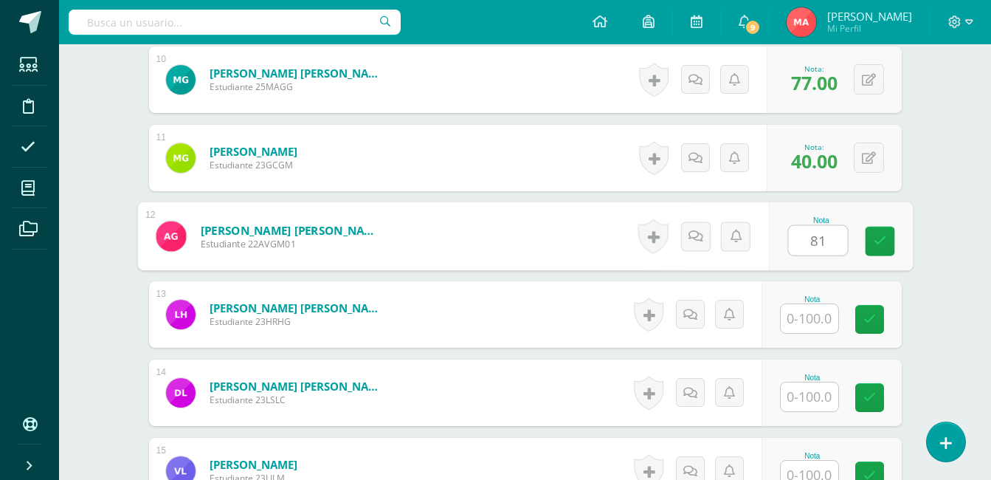
type input "81"
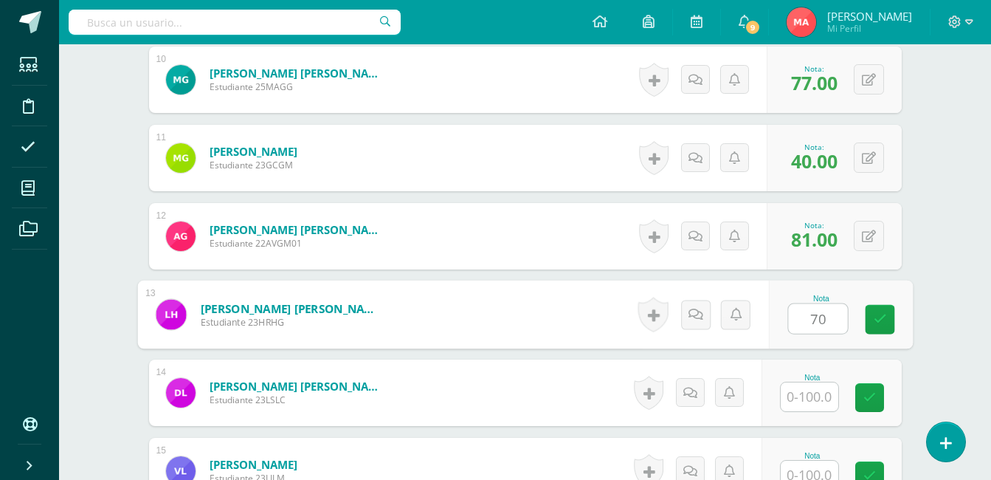
type input "70"
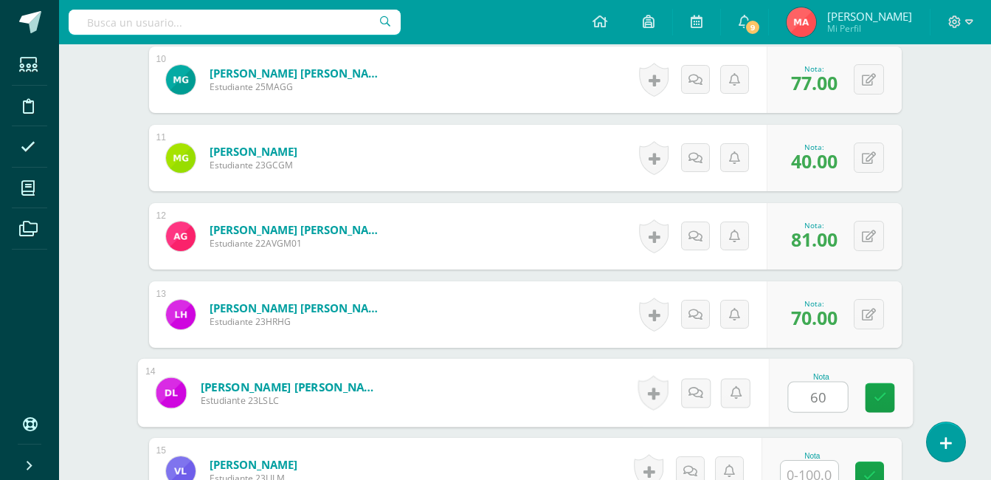
type input "60"
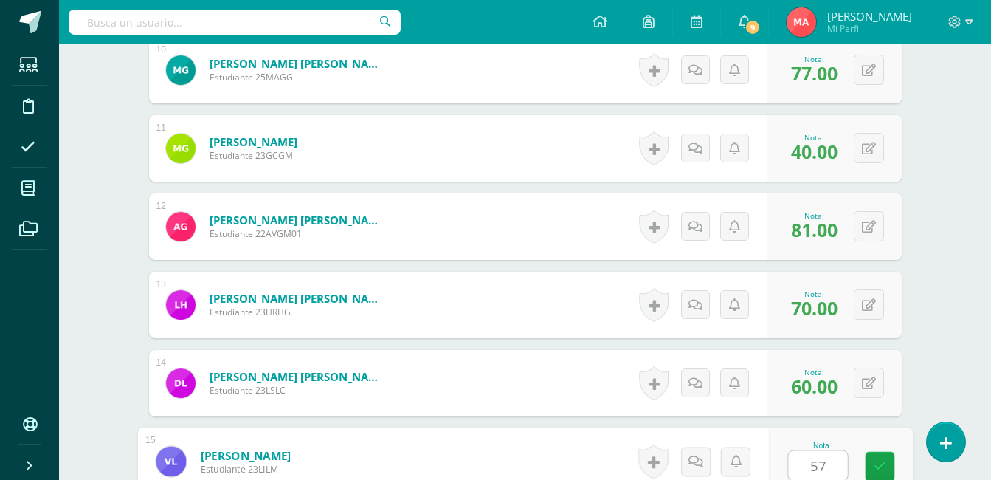
type input "57"
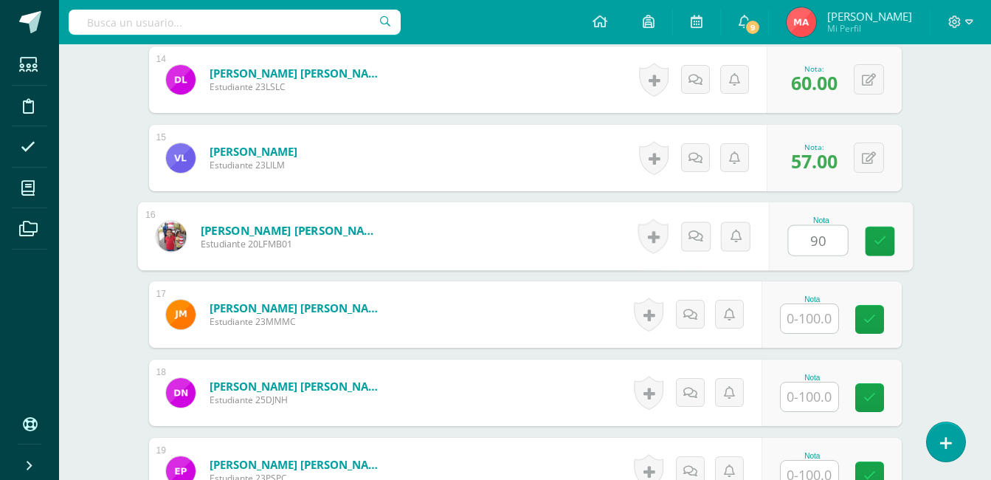
type input "90"
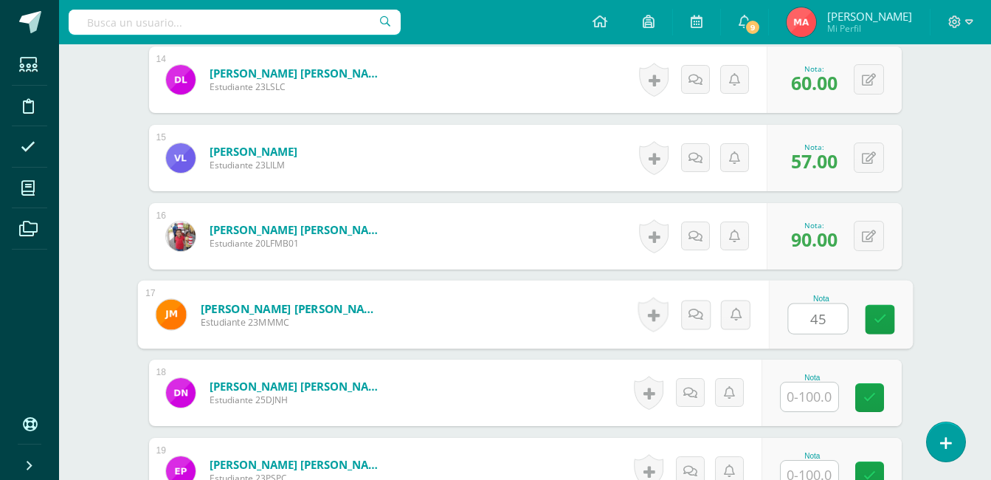
type input "45"
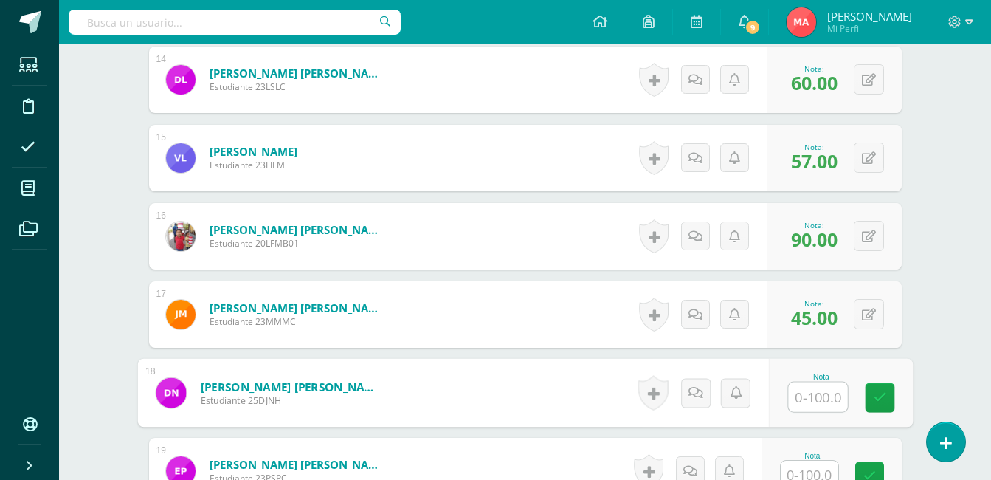
type input "7"
type input "43"
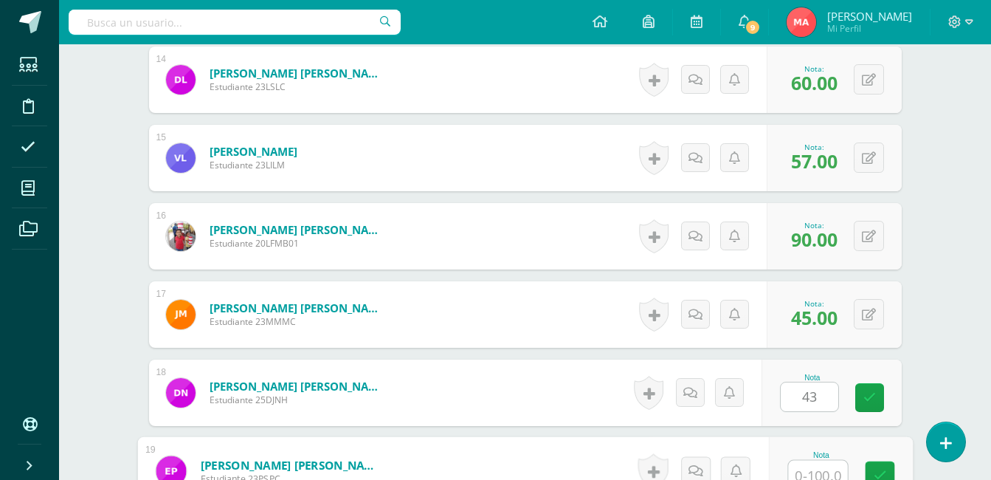
scroll to position [1507, 0]
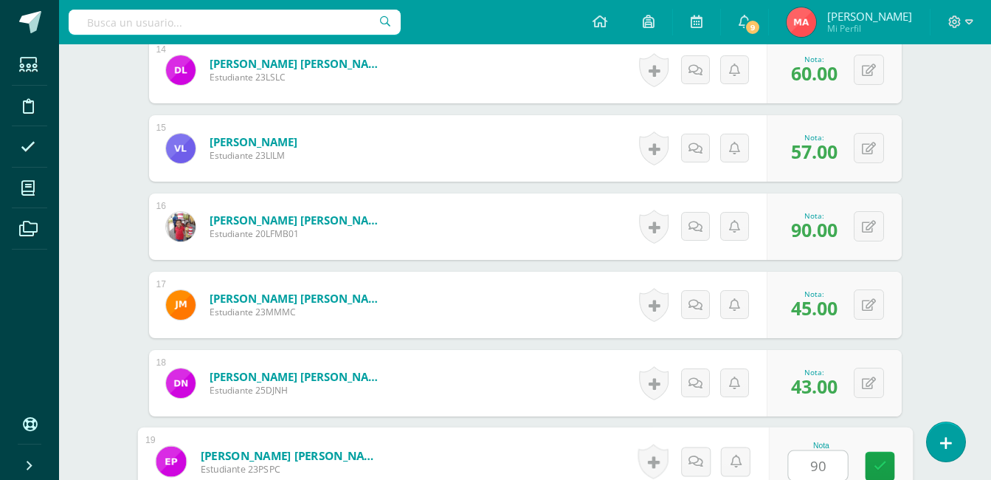
type input "90"
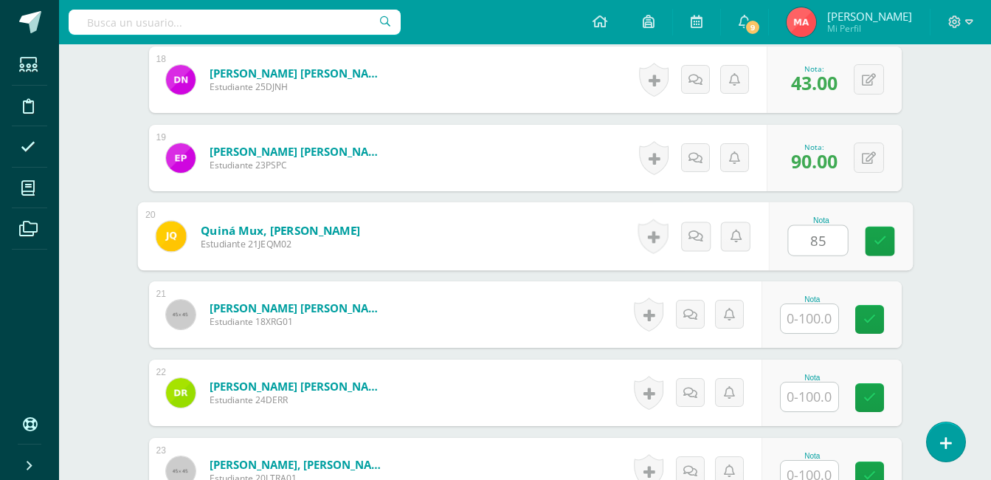
type input "85"
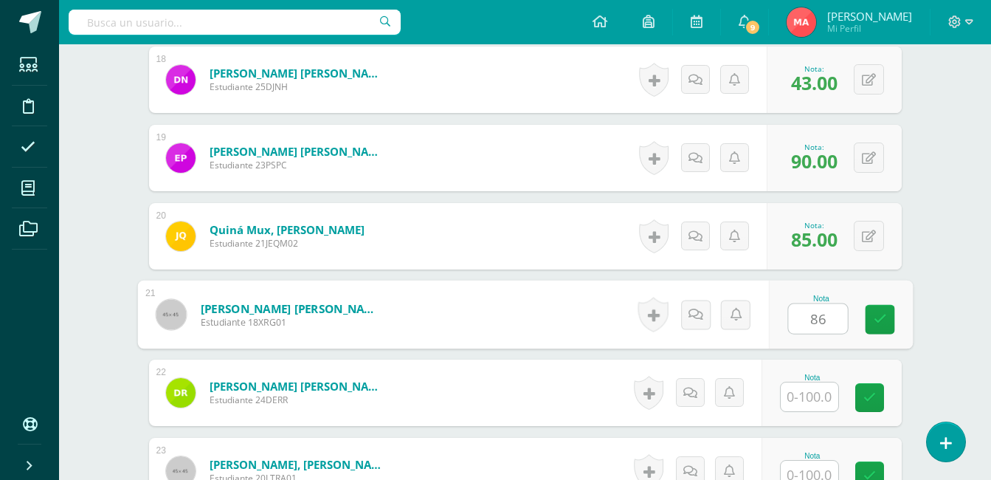
type input "86"
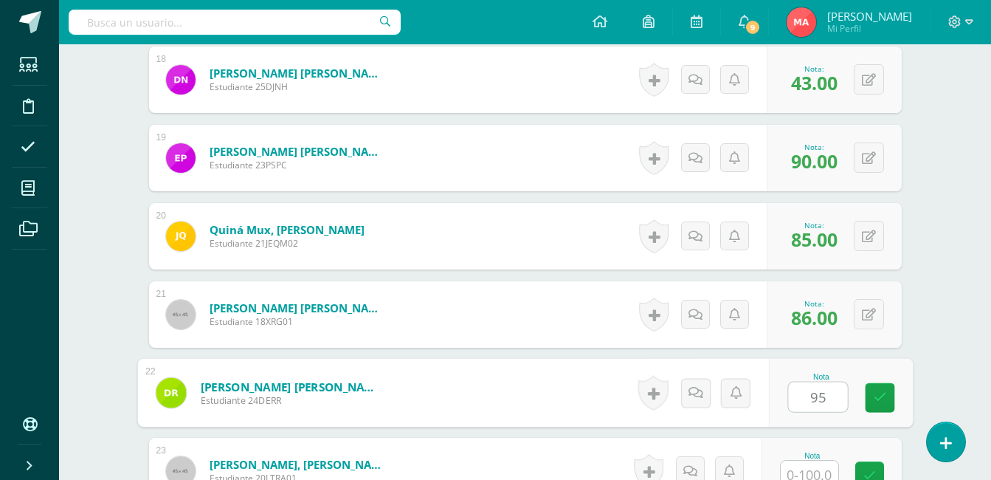
type input "95"
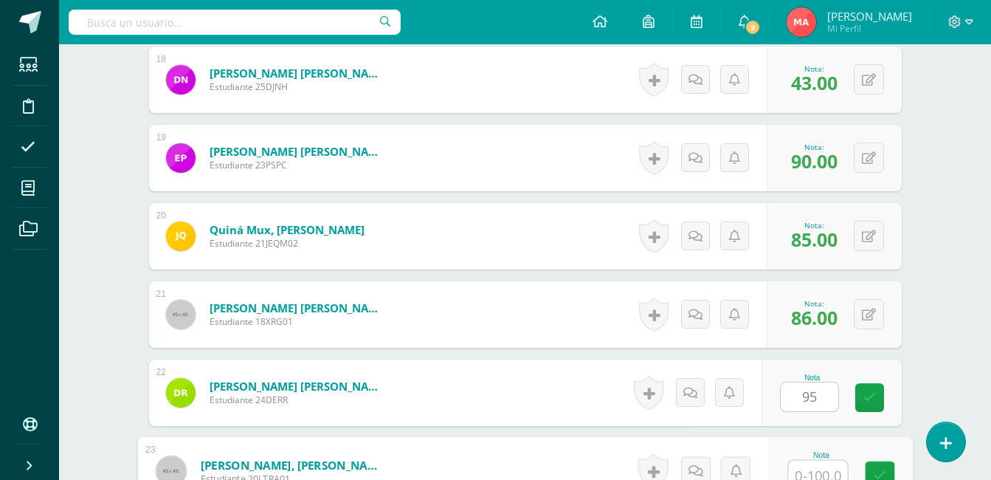
scroll to position [1819, 0]
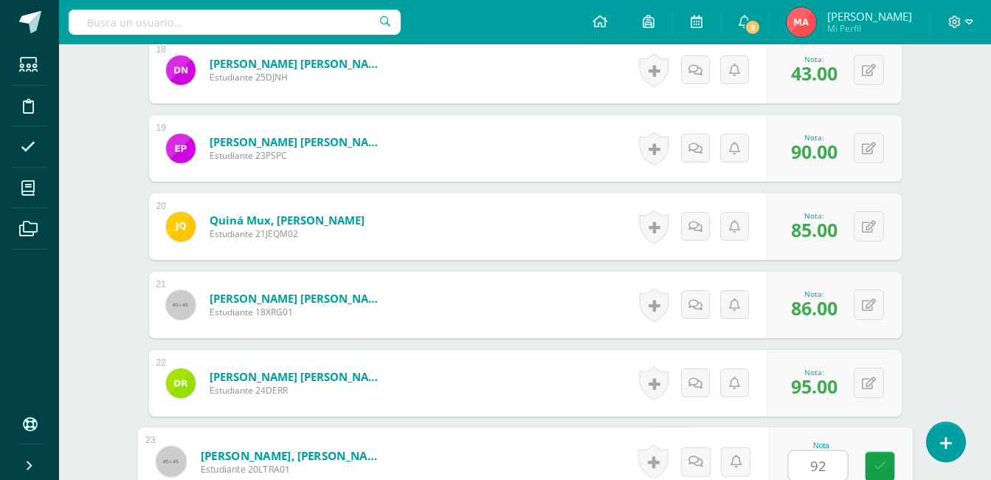
type input "92"
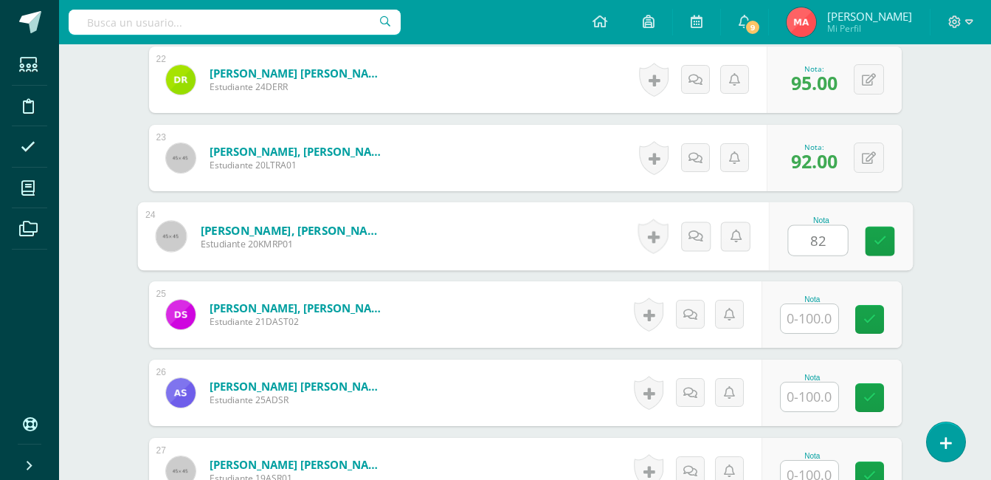
type input "82"
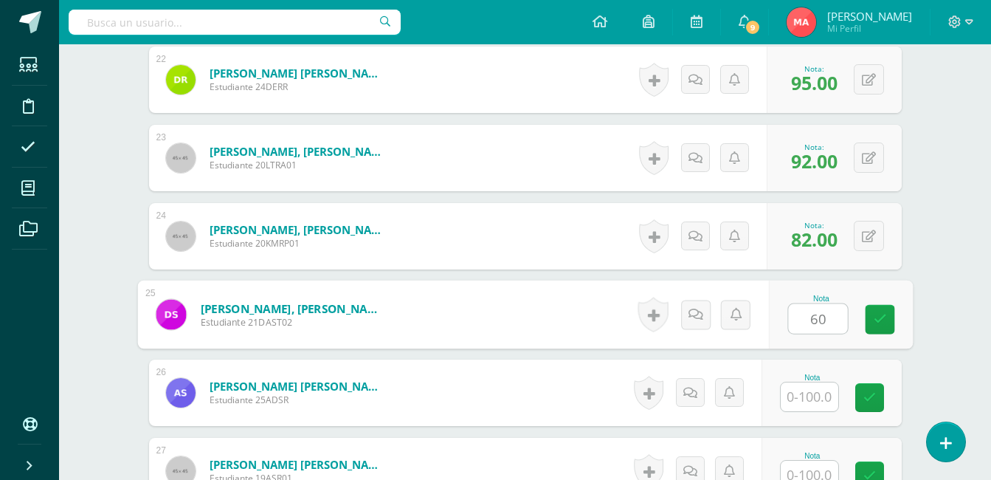
type input "60"
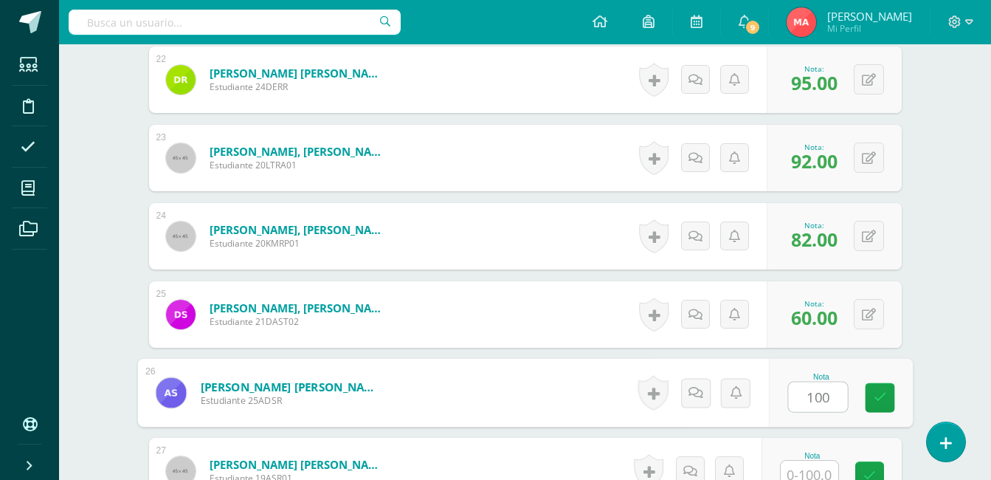
type input "100"
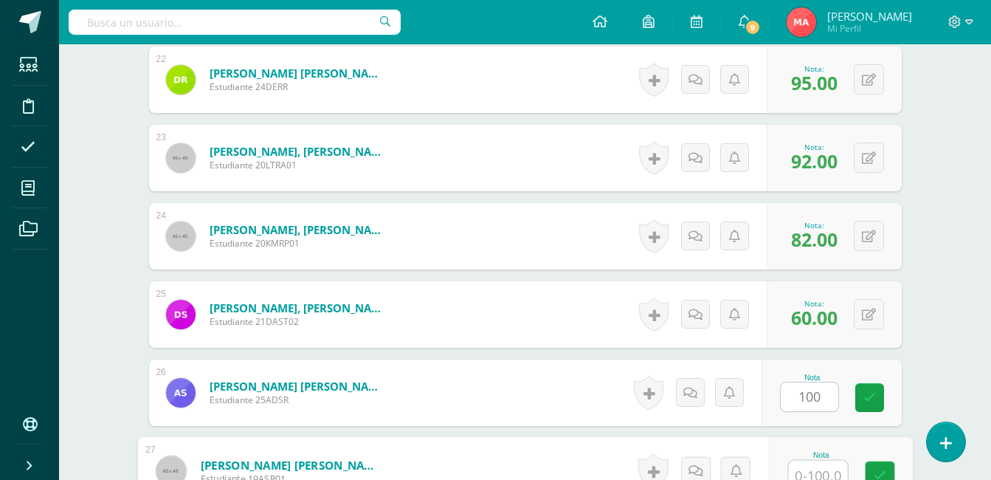
scroll to position [2132, 0]
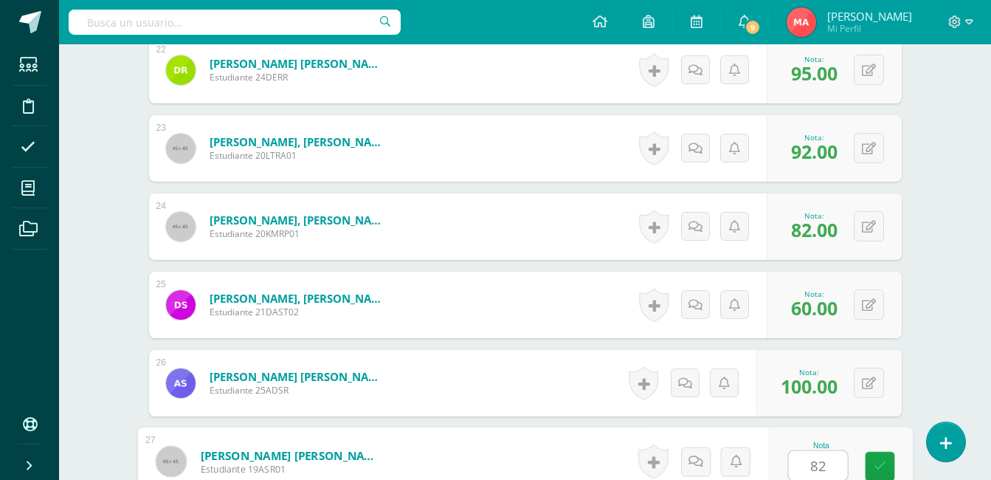
type input "82"
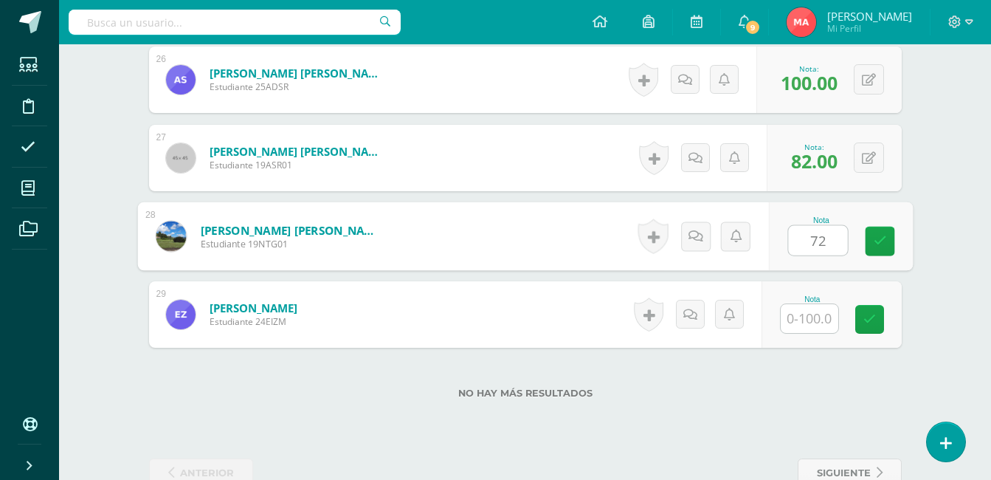
type input "72"
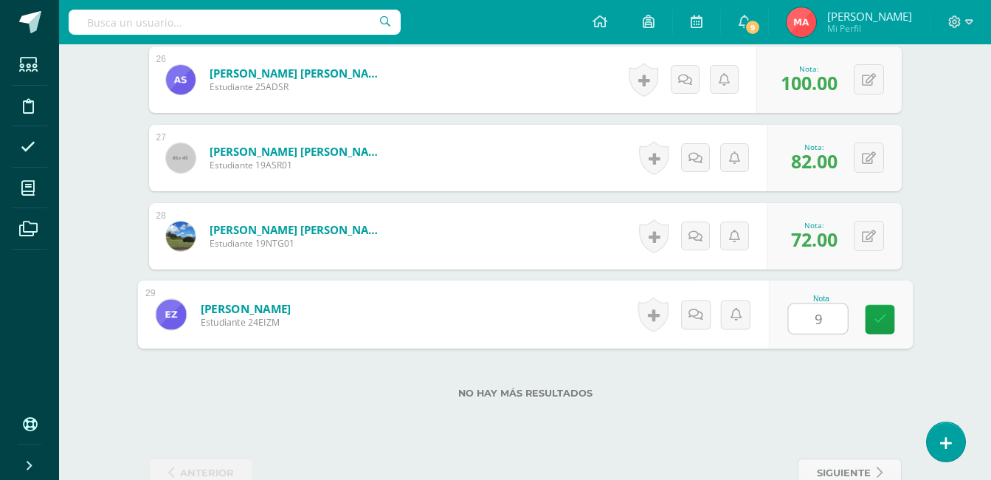
type input "93"
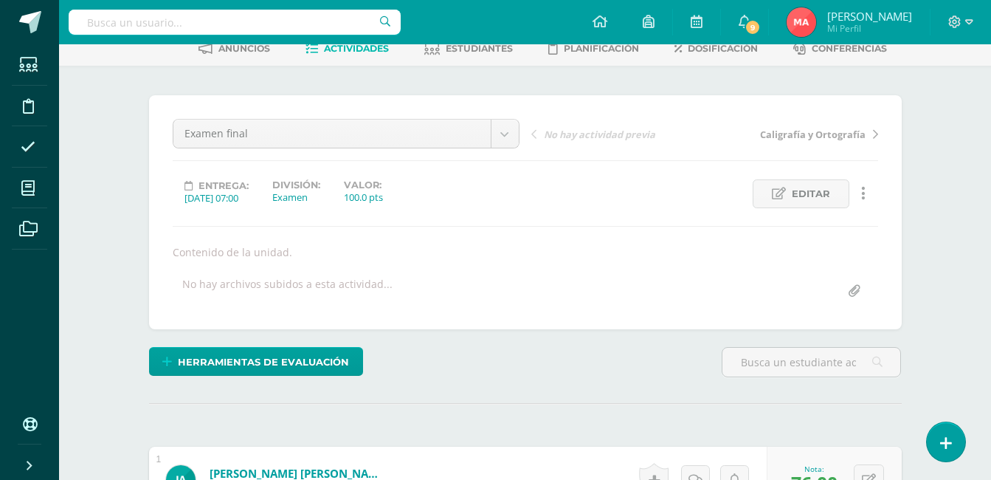
scroll to position [0, 0]
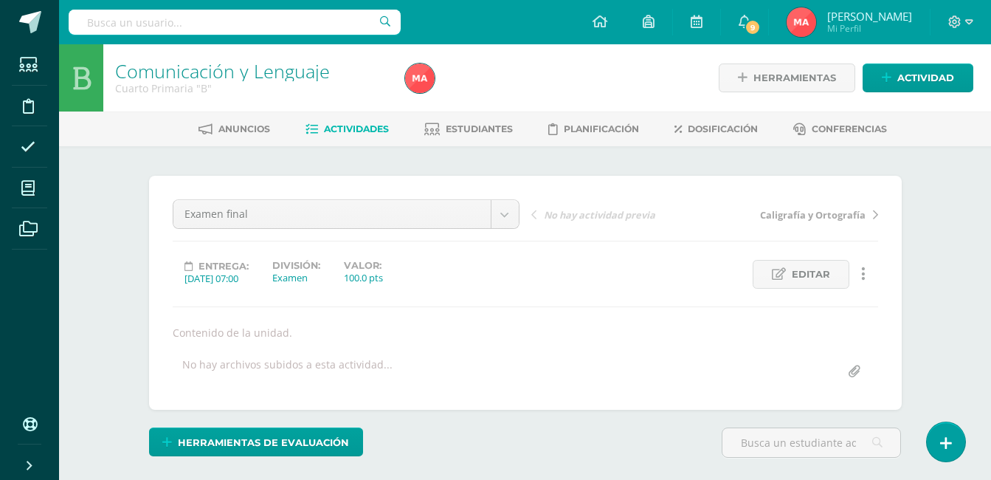
click at [271, 78] on link "Comunicación y Lenguaje" at bounding box center [222, 70] width 215 height 25
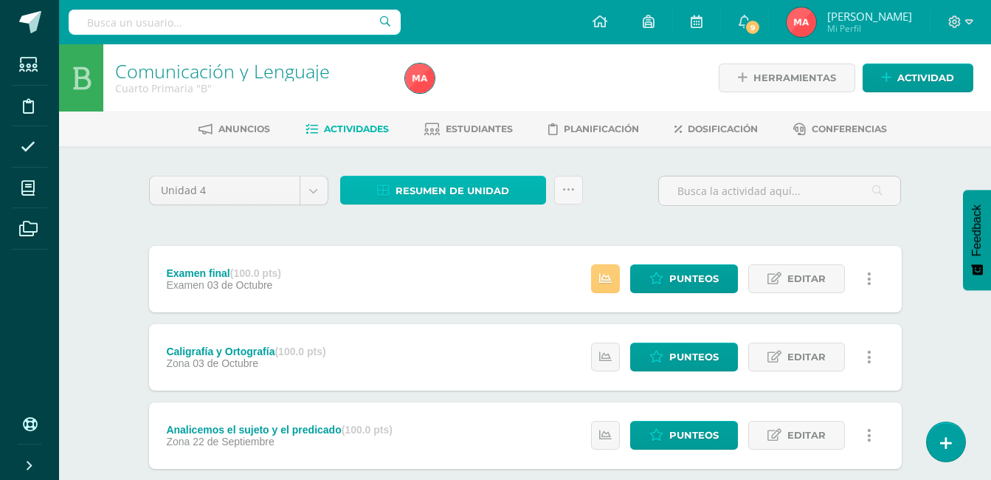
click at [450, 177] on span "Resumen de unidad" at bounding box center [452, 190] width 114 height 27
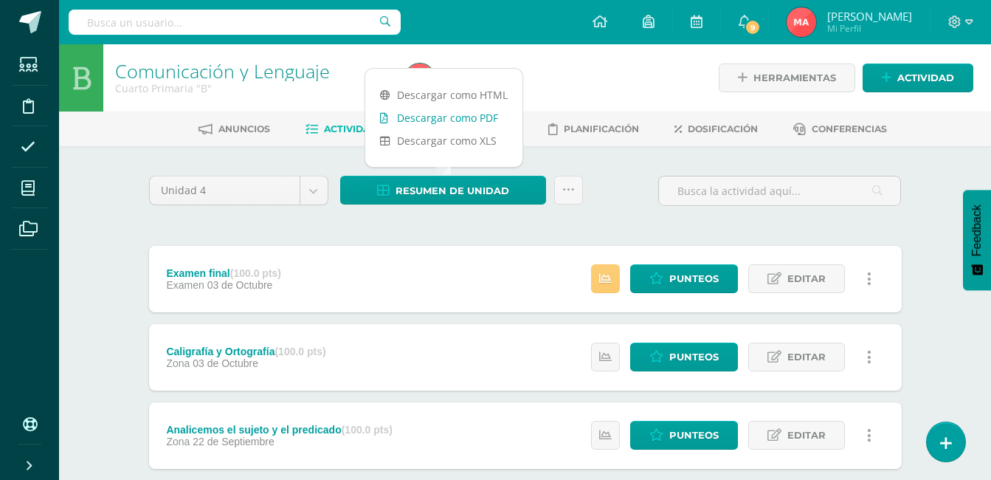
click at [434, 120] on link "Descargar como PDF" at bounding box center [443, 117] width 157 height 23
